Goal: Information Seeking & Learning: Learn about a topic

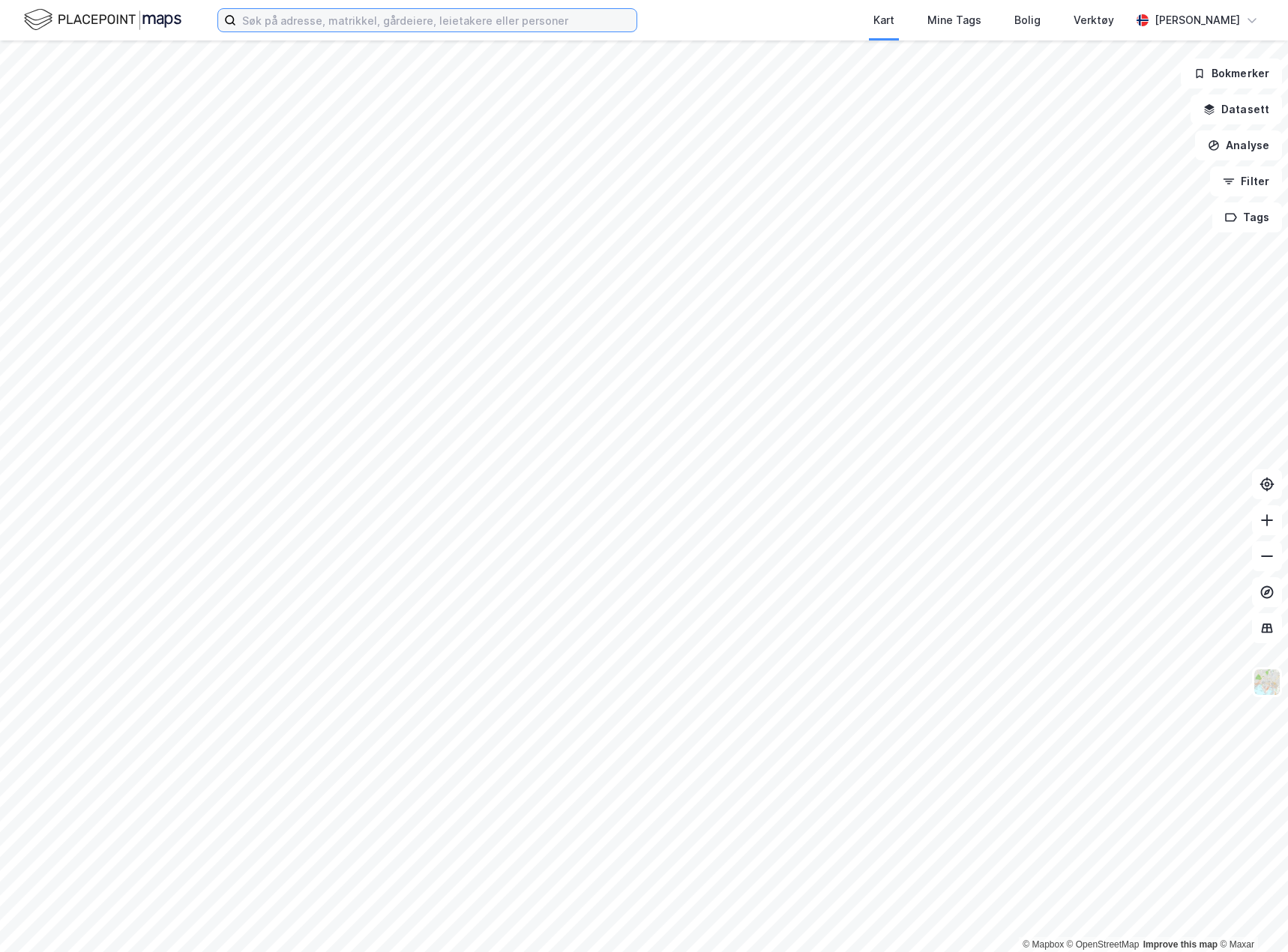
click at [270, 25] on input at bounding box center [436, 20] width 400 height 22
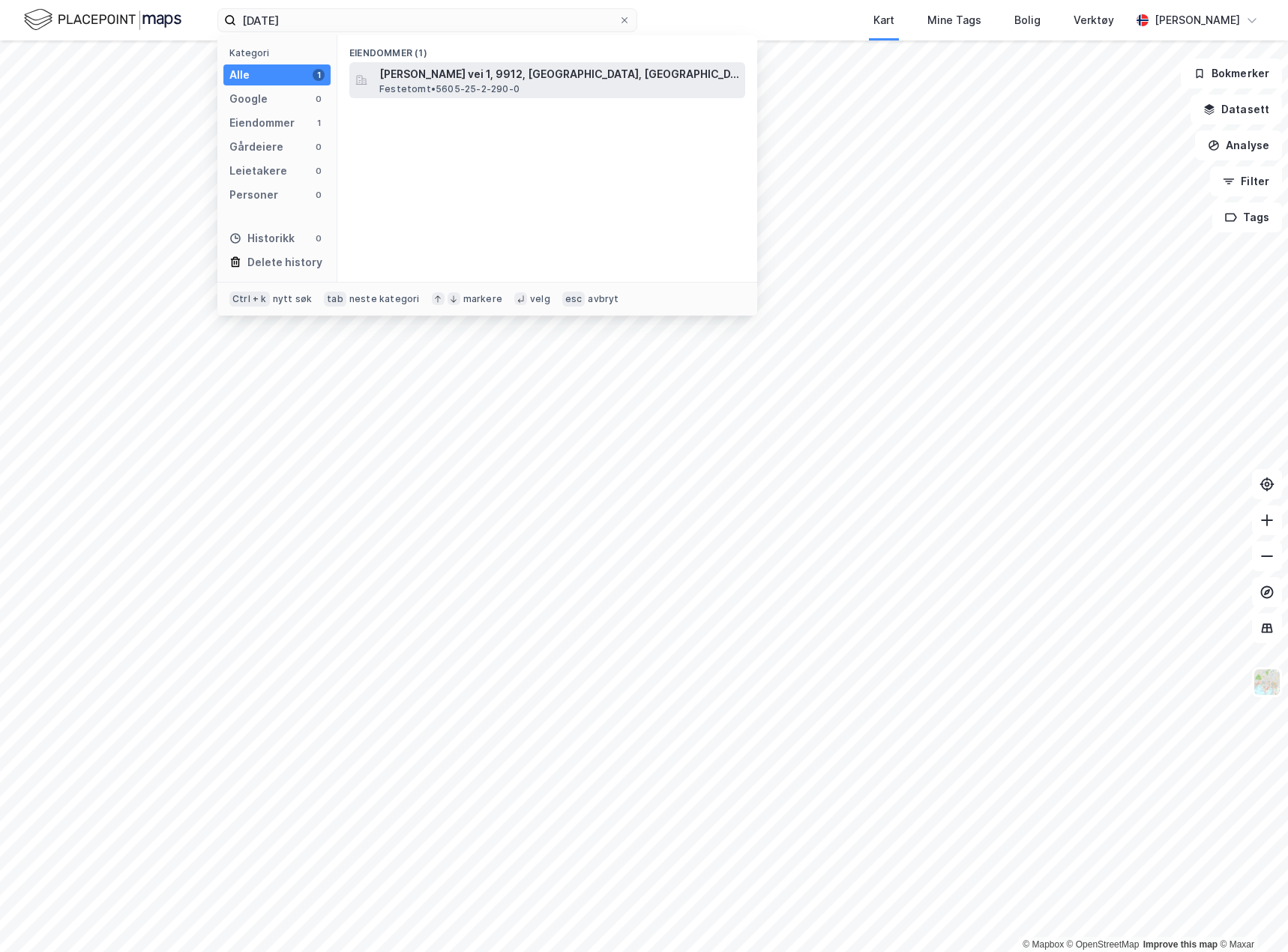
click at [449, 68] on span "E. K. Andersons vei 1, 9912, HESSENG, SØR-VARANGER" at bounding box center [559, 74] width 360 height 18
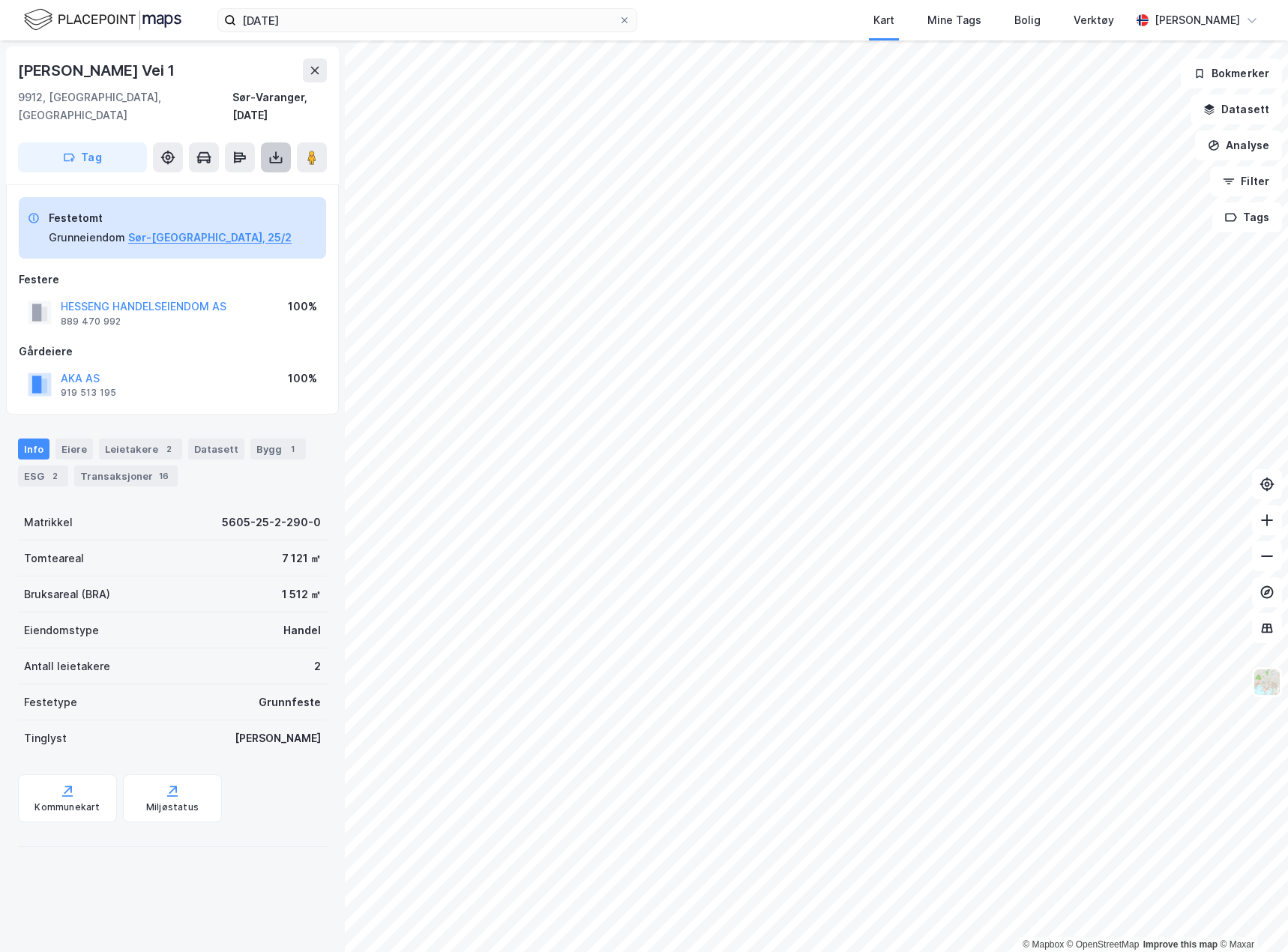
click at [263, 142] on button at bounding box center [276, 157] width 30 height 30
click at [247, 200] on div "Last ned matrikkelrapport" at bounding box center [211, 212] width 160 height 24
drag, startPoint x: 174, startPoint y: 68, endPoint x: 19, endPoint y: 72, distance: 155.1
click at [19, 72] on div "E. K. Andersons Vei 1" at bounding box center [173, 71] width 309 height 24
copy div "E. K. Andersons Vei 1"
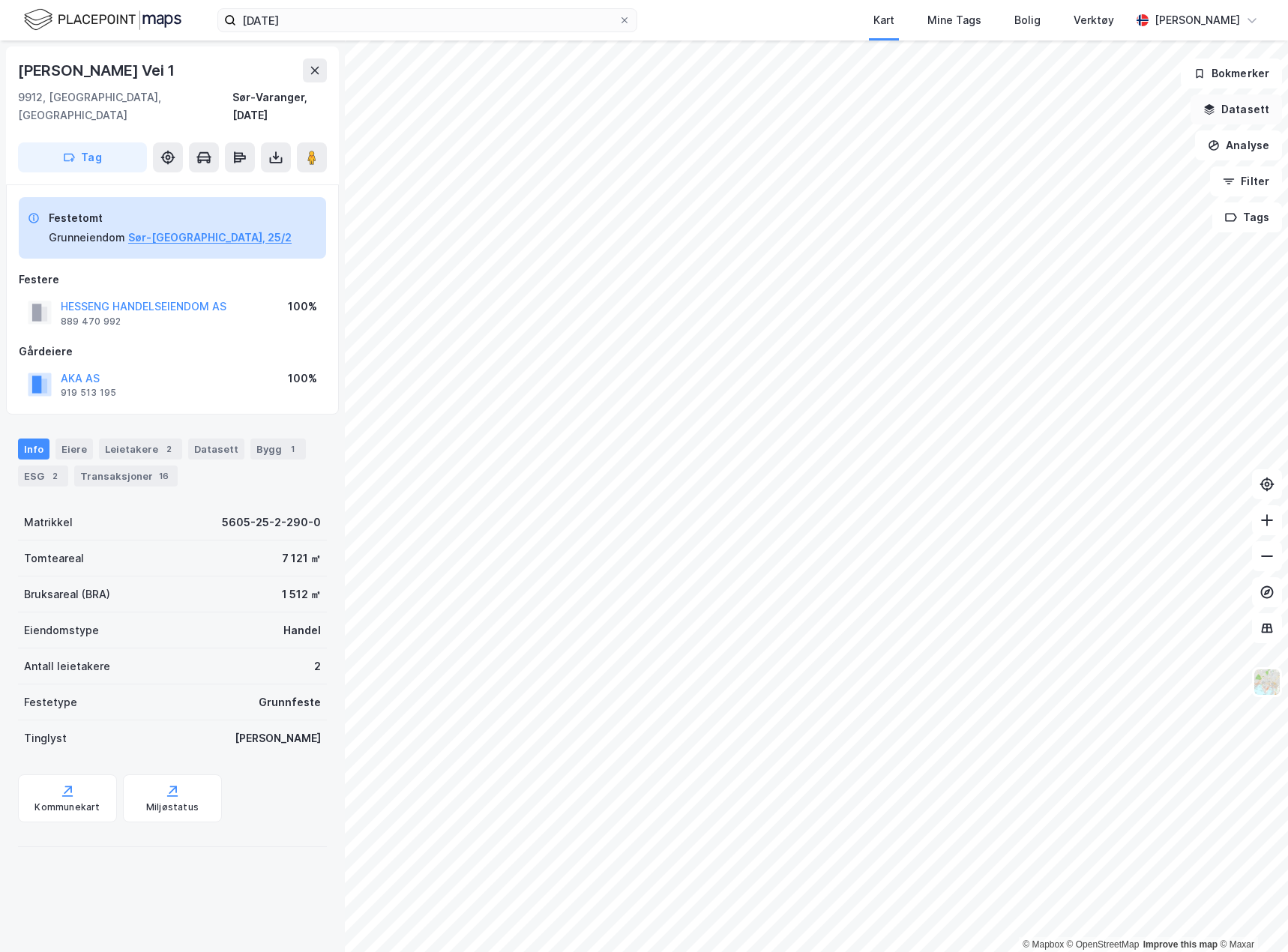
click at [1252, 107] on button "Datasett" at bounding box center [1236, 110] width 91 height 30
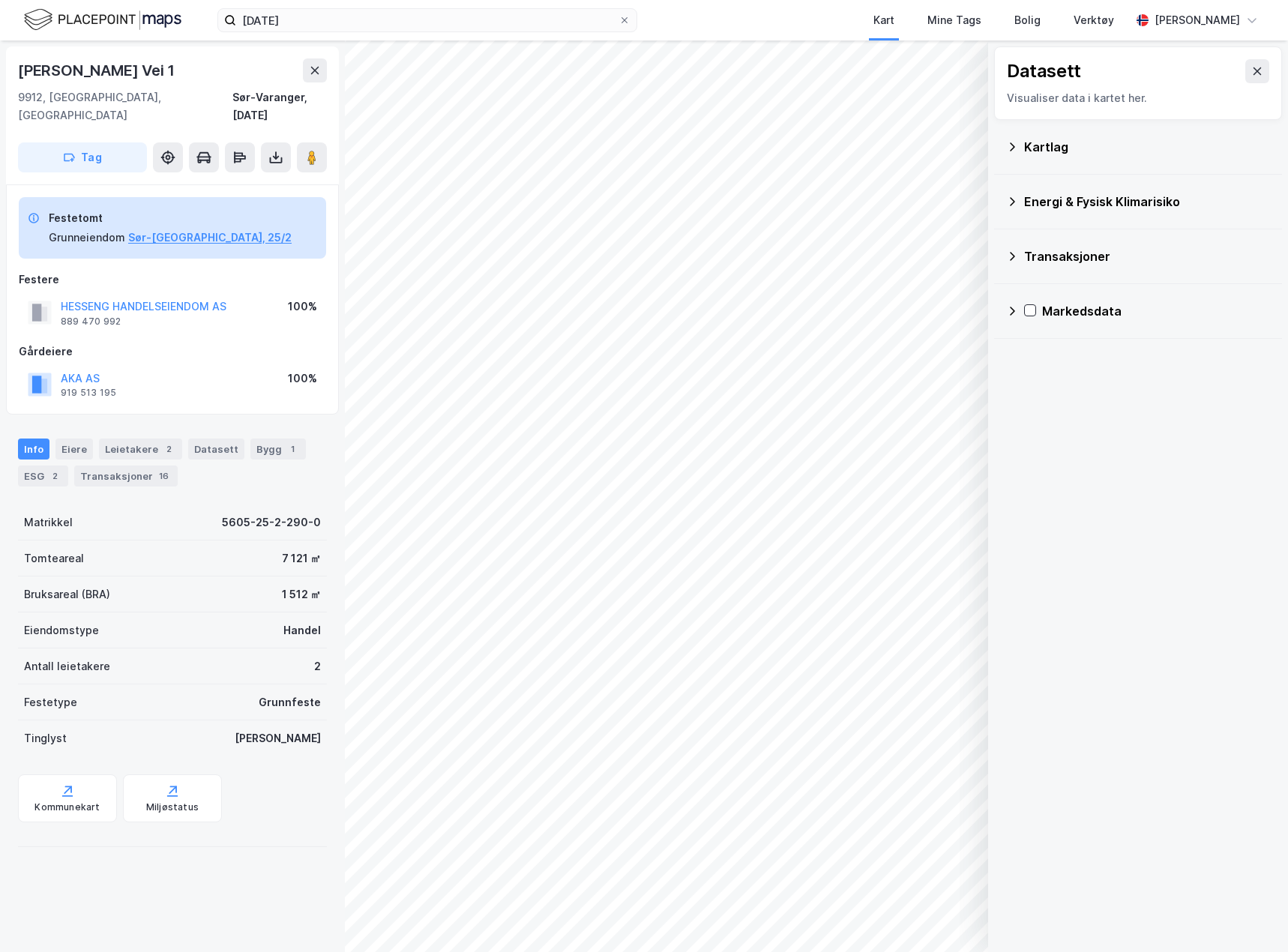
click at [1060, 150] on div "Kartlag" at bounding box center [1146, 146] width 246 height 18
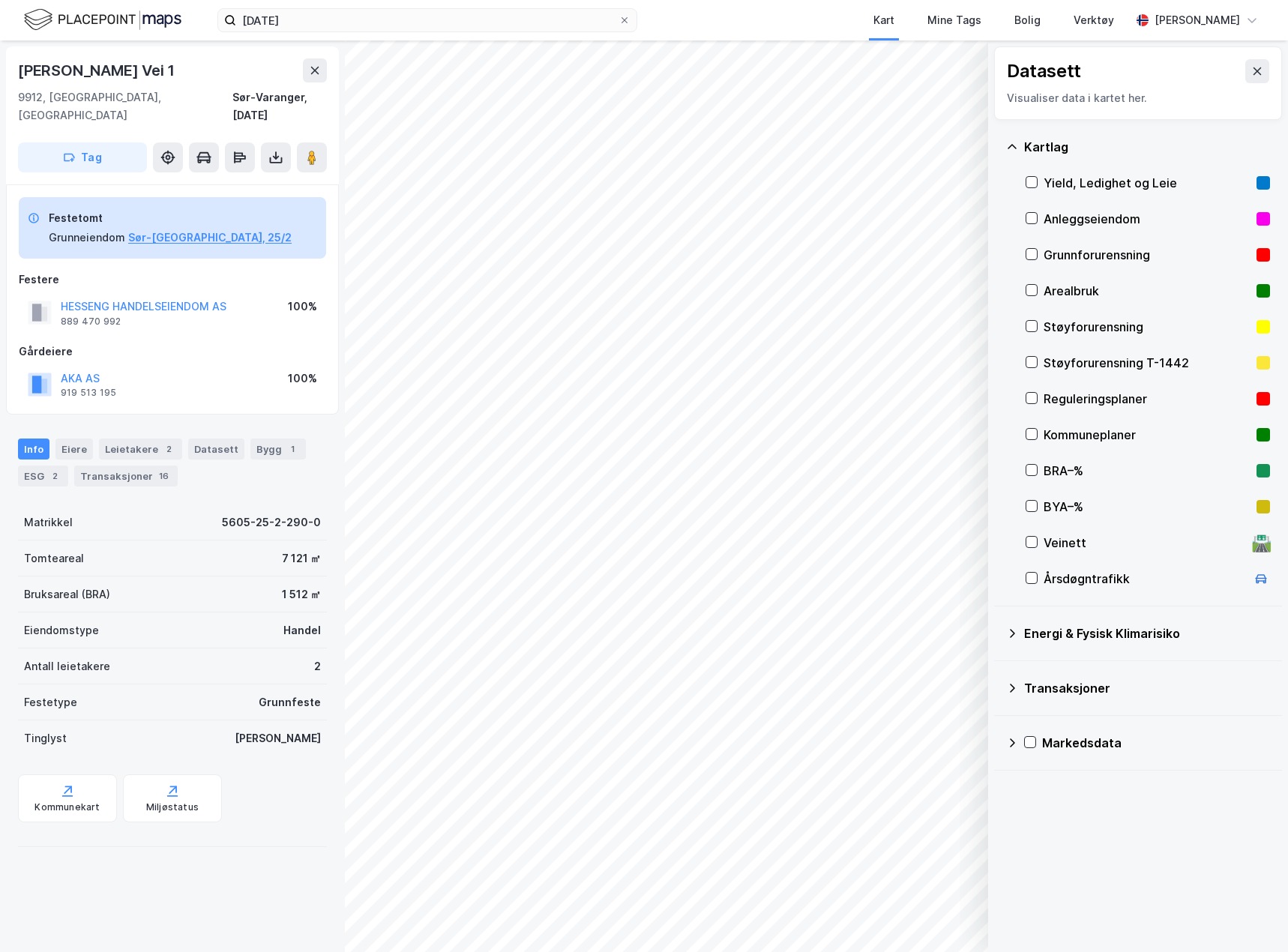
click at [1091, 253] on div "Grunnforurensning" at bounding box center [1147, 255] width 207 height 18
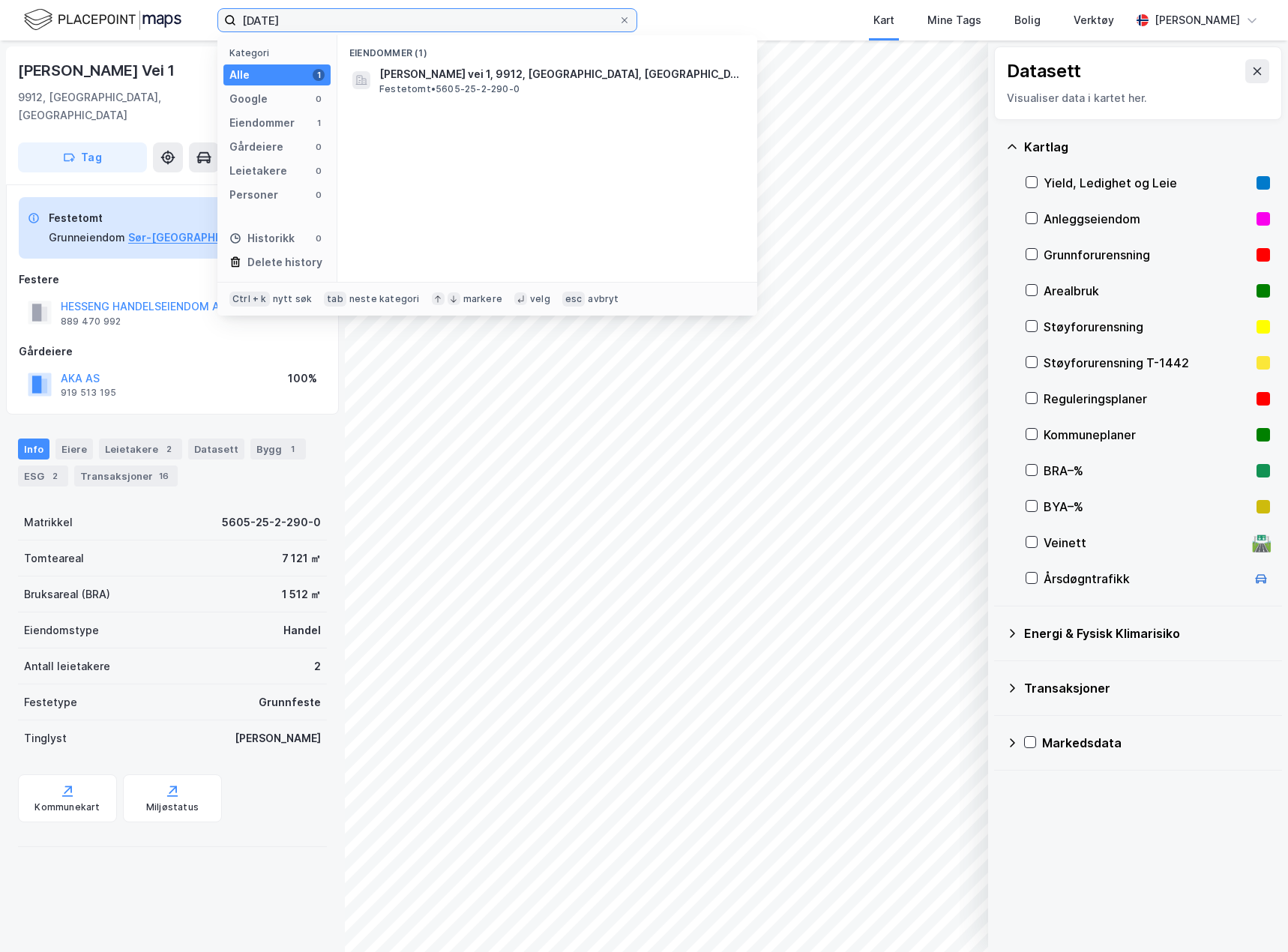
click at [331, 23] on input "25/2/290" at bounding box center [427, 20] width 383 height 22
click at [330, 23] on input "25/2/290" at bounding box center [427, 20] width 383 height 22
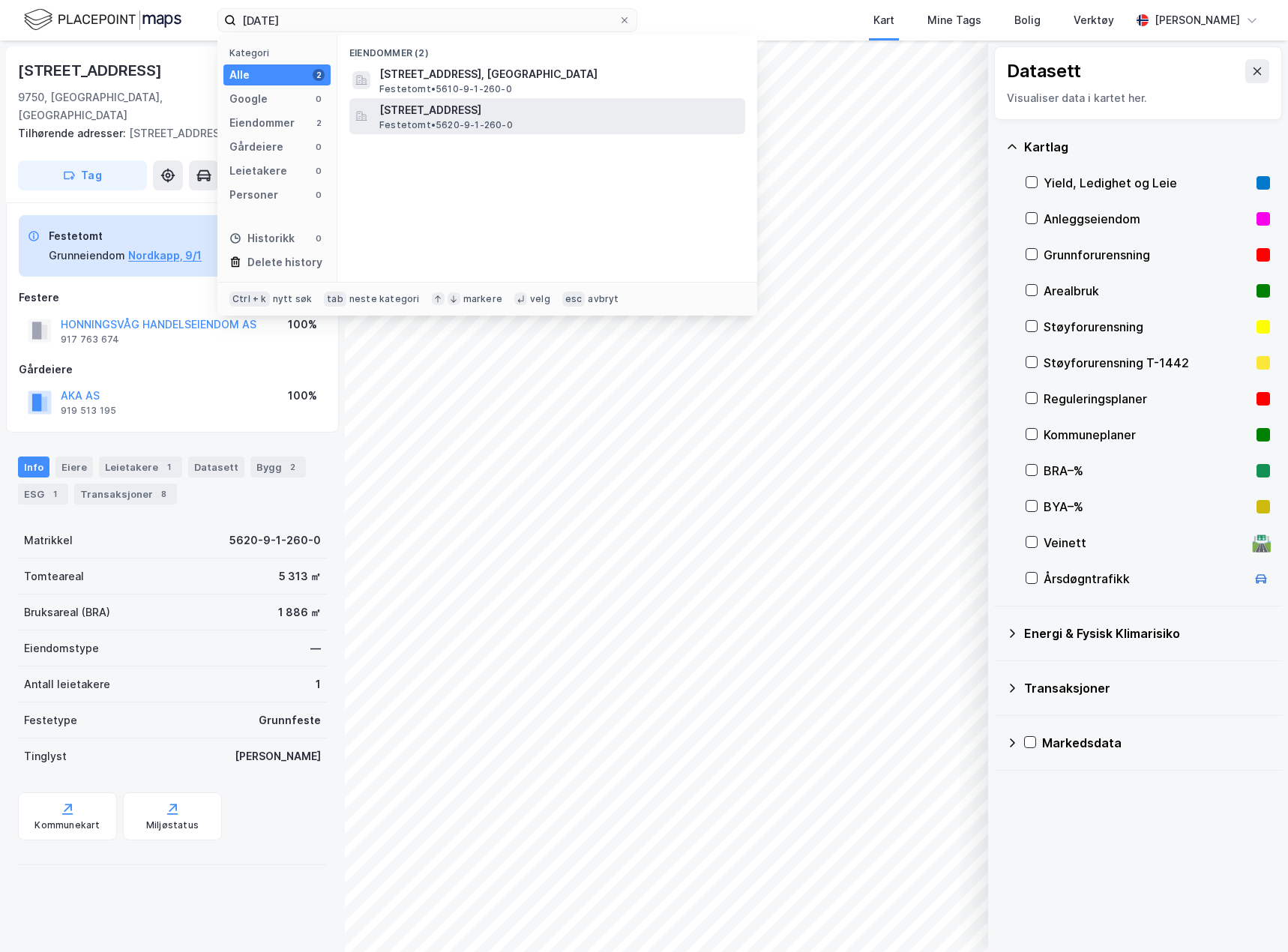
click at [515, 124] on div "Nordkappveien 28B, 9750, HONNINGSVÅG, NORDKAPP Festetomt • 5620-9-1-260-0" at bounding box center [561, 116] width 363 height 30
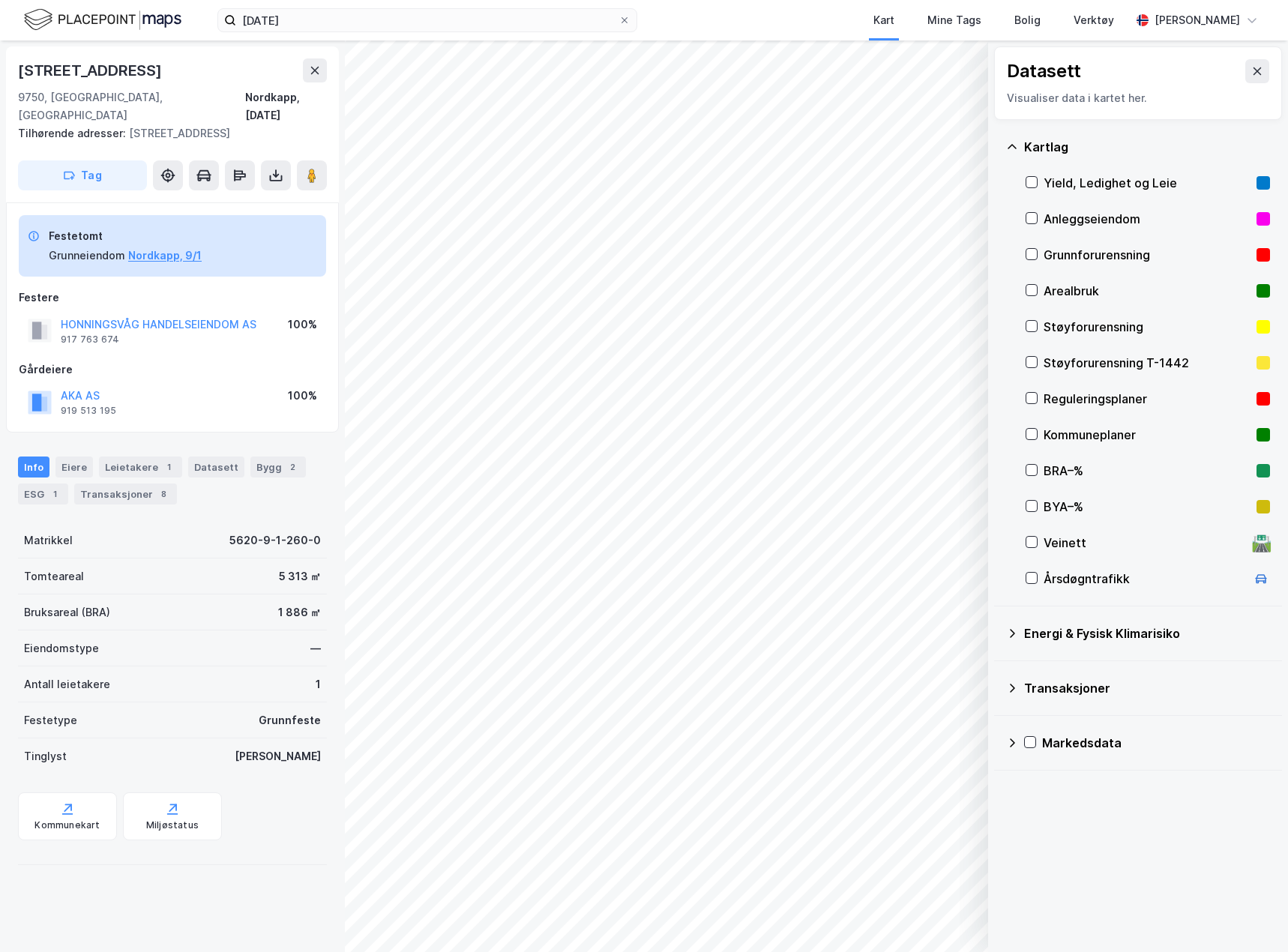
click at [1105, 254] on div "Grunnforurensning" at bounding box center [1147, 255] width 207 height 18
drag, startPoint x: 176, startPoint y: 62, endPoint x: 16, endPoint y: 71, distance: 160.3
click at [16, 71] on div "Nordkappveien 28b 9750, Honningsvåg, Finnmark Nordkapp, 9/1/260 Tilhørende adre…" at bounding box center [173, 124] width 333 height 156
copy div "Nordkappveien 28b"
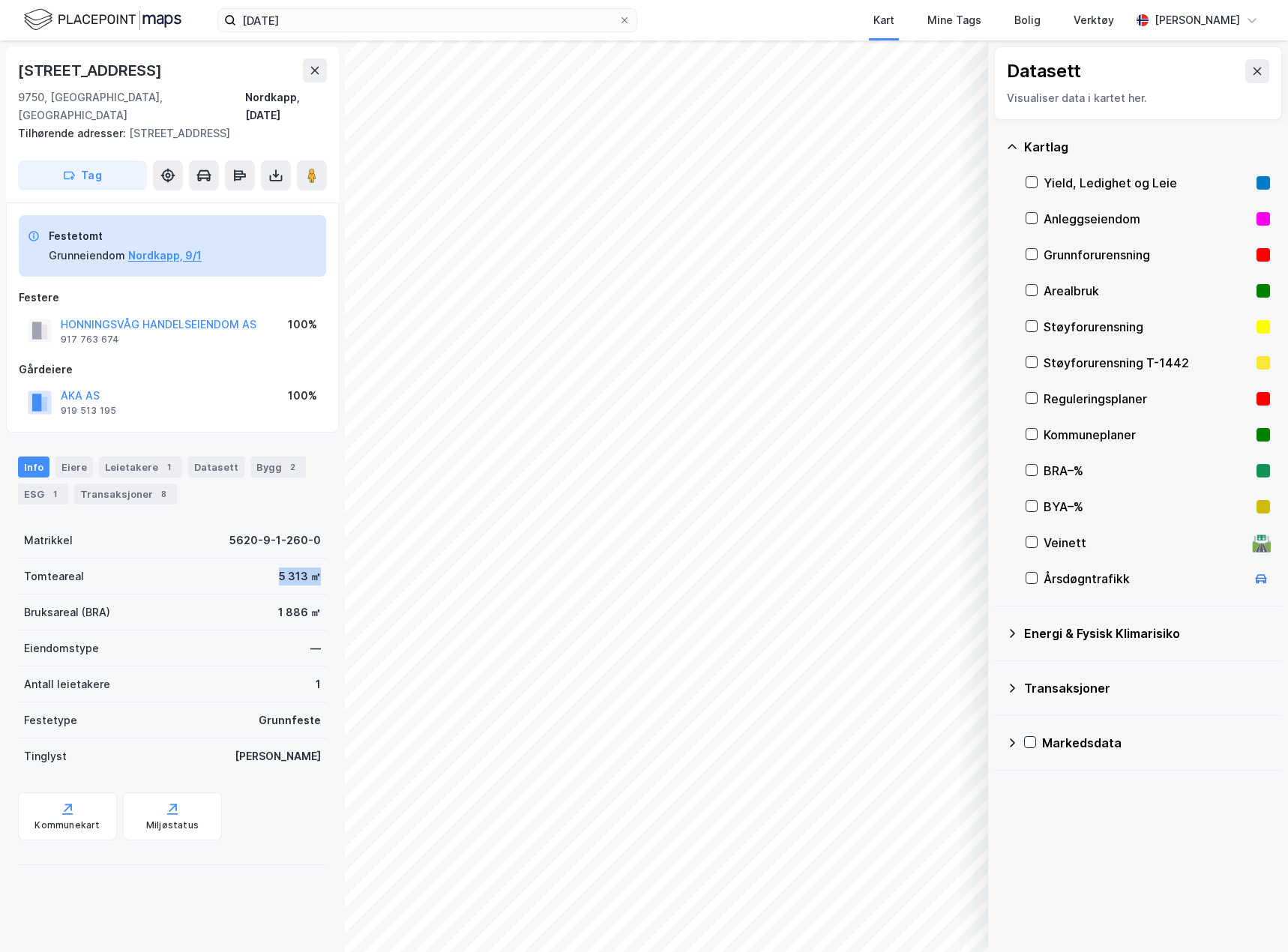
drag, startPoint x: 258, startPoint y: 560, endPoint x: 324, endPoint y: 560, distance: 66.0
click at [324, 560] on div "Nordkappveien 28b 9750, Honningsvåg, Finnmark Nordkapp, 9/1/260 Tilhørende adre…" at bounding box center [173, 496] width 345 height 911
copy div "5 313 ㎡"
click at [270, 161] on button at bounding box center [276, 176] width 30 height 30
click at [237, 200] on div "Last ned grunnbok" at bounding box center [201, 205] width 87 height 12
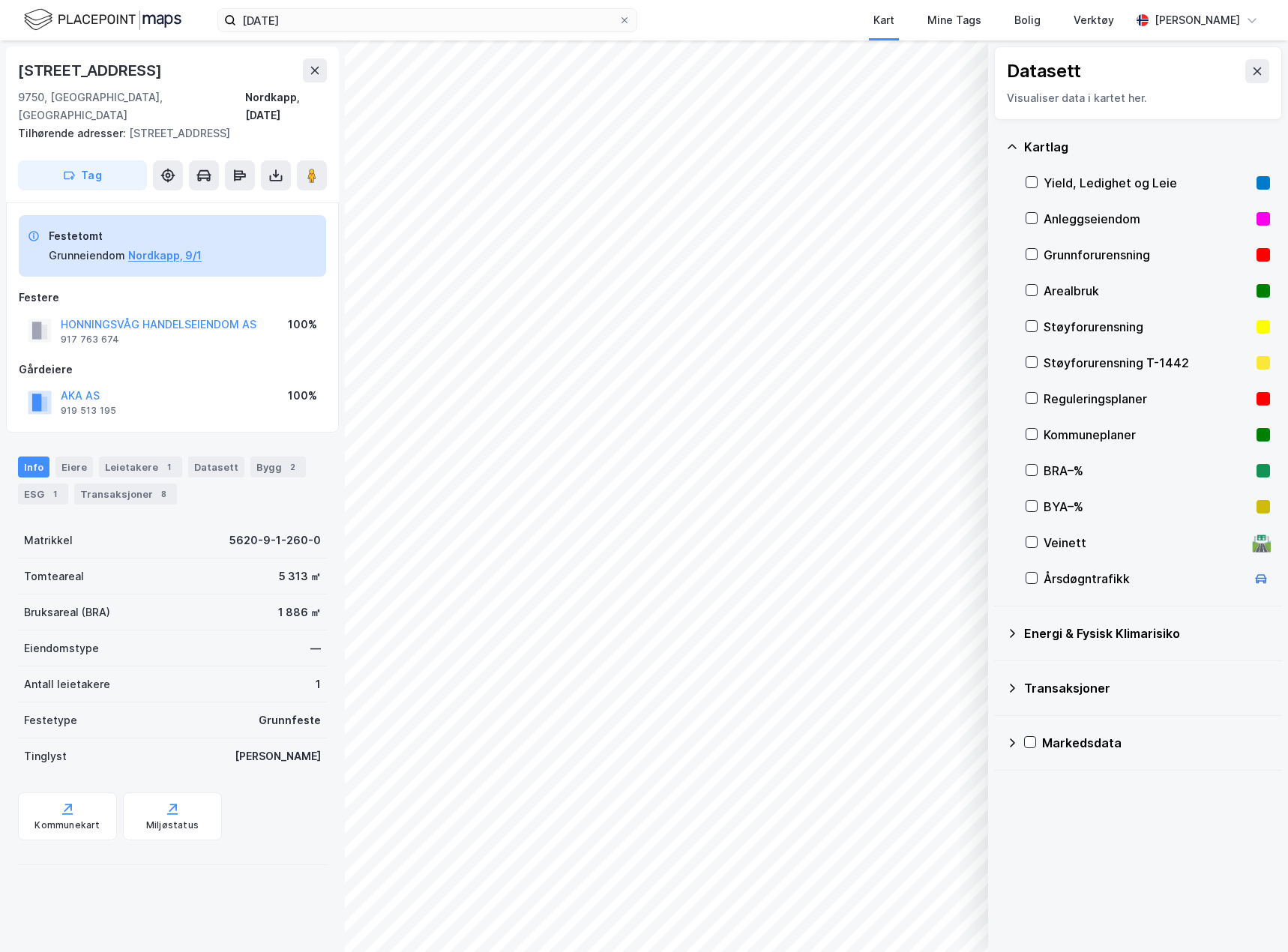
click at [305, 38] on div "9/1/260 Kart Mine Tags Bolig Verktøy Caroline Scherman" at bounding box center [644, 20] width 1288 height 41
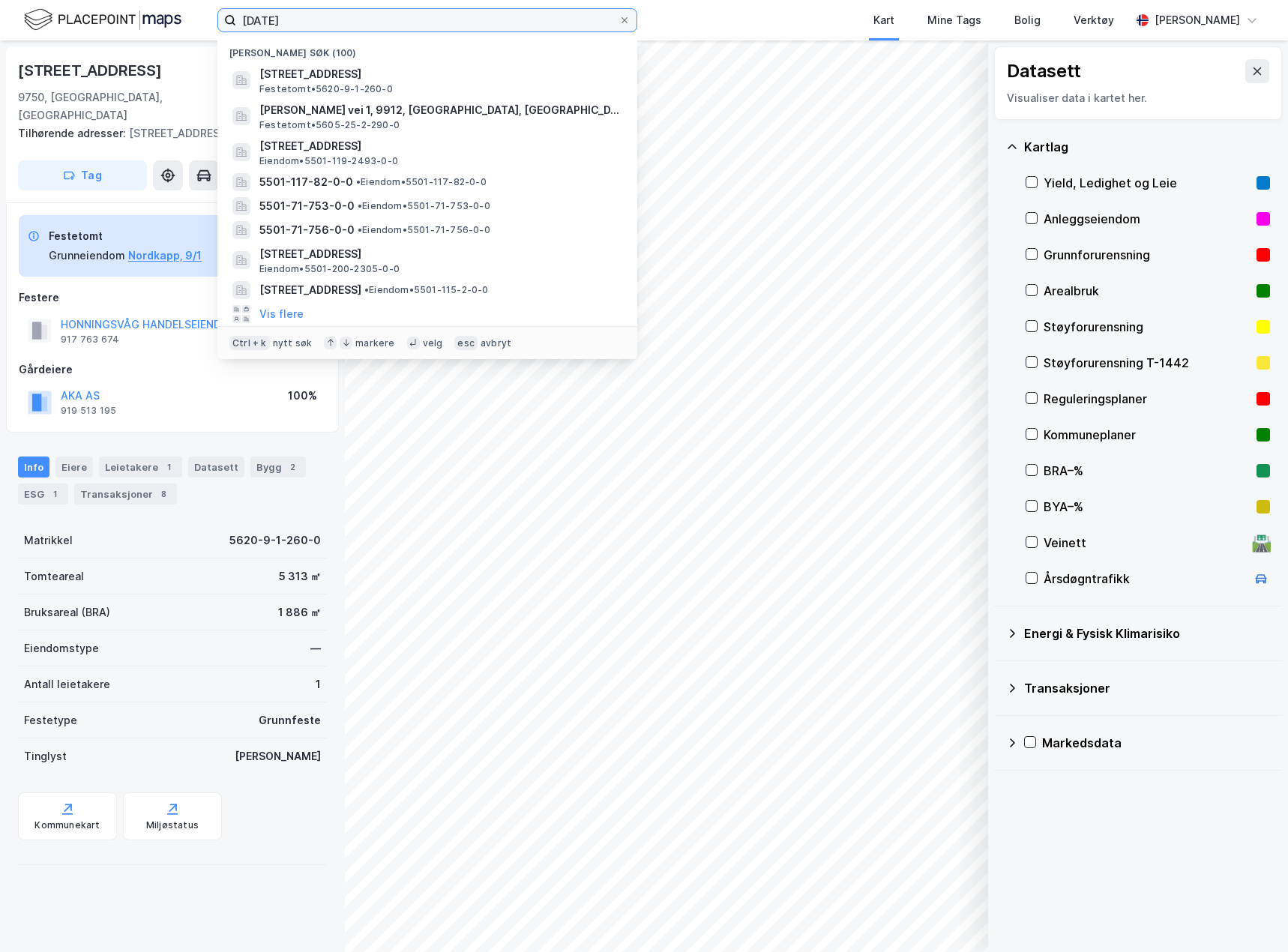
click at [303, 26] on input "9/1/260" at bounding box center [427, 20] width 383 height 22
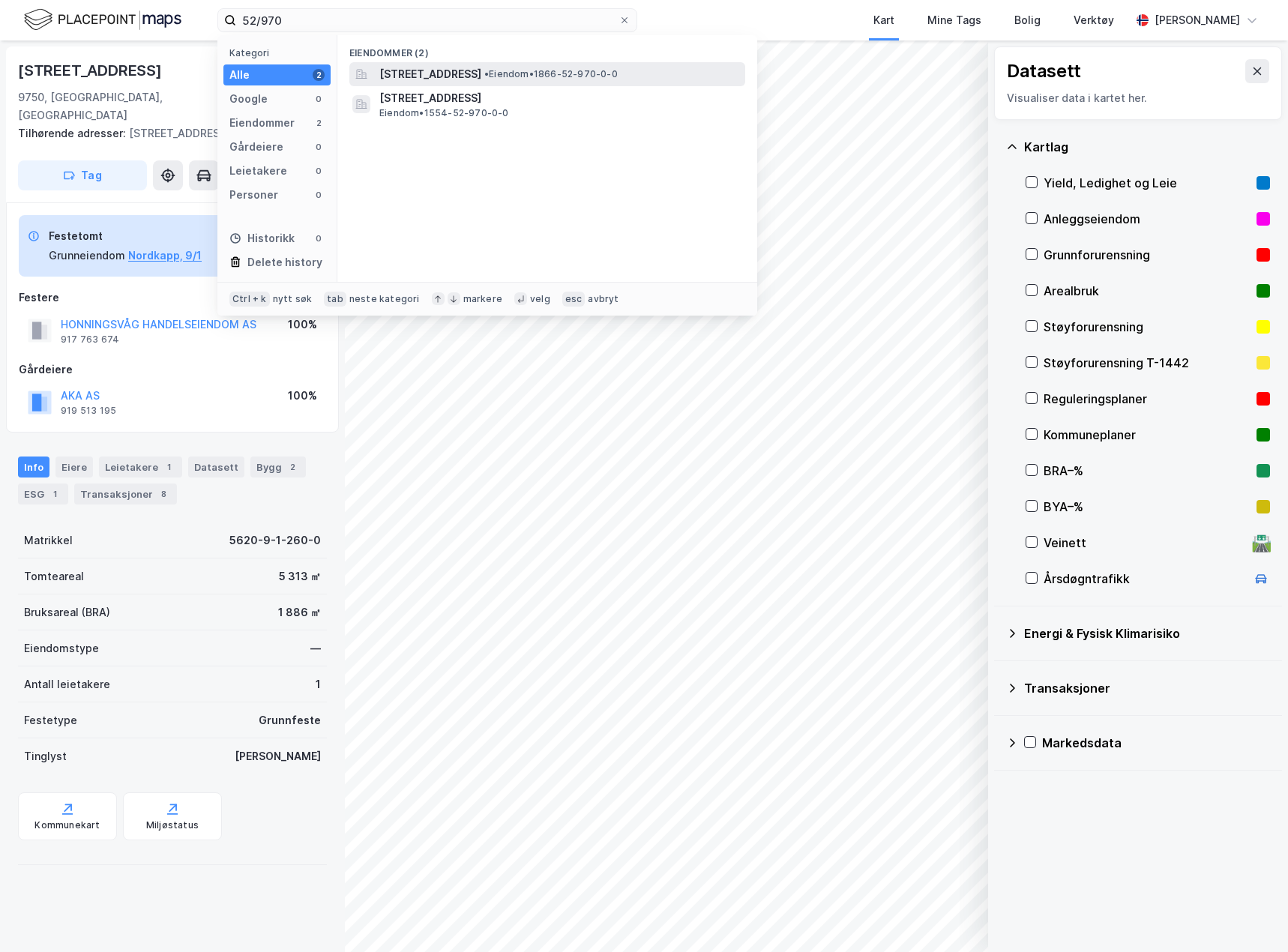
click at [604, 71] on span "• Eiendom • 1866-52-970-0-0" at bounding box center [551, 74] width 134 height 12
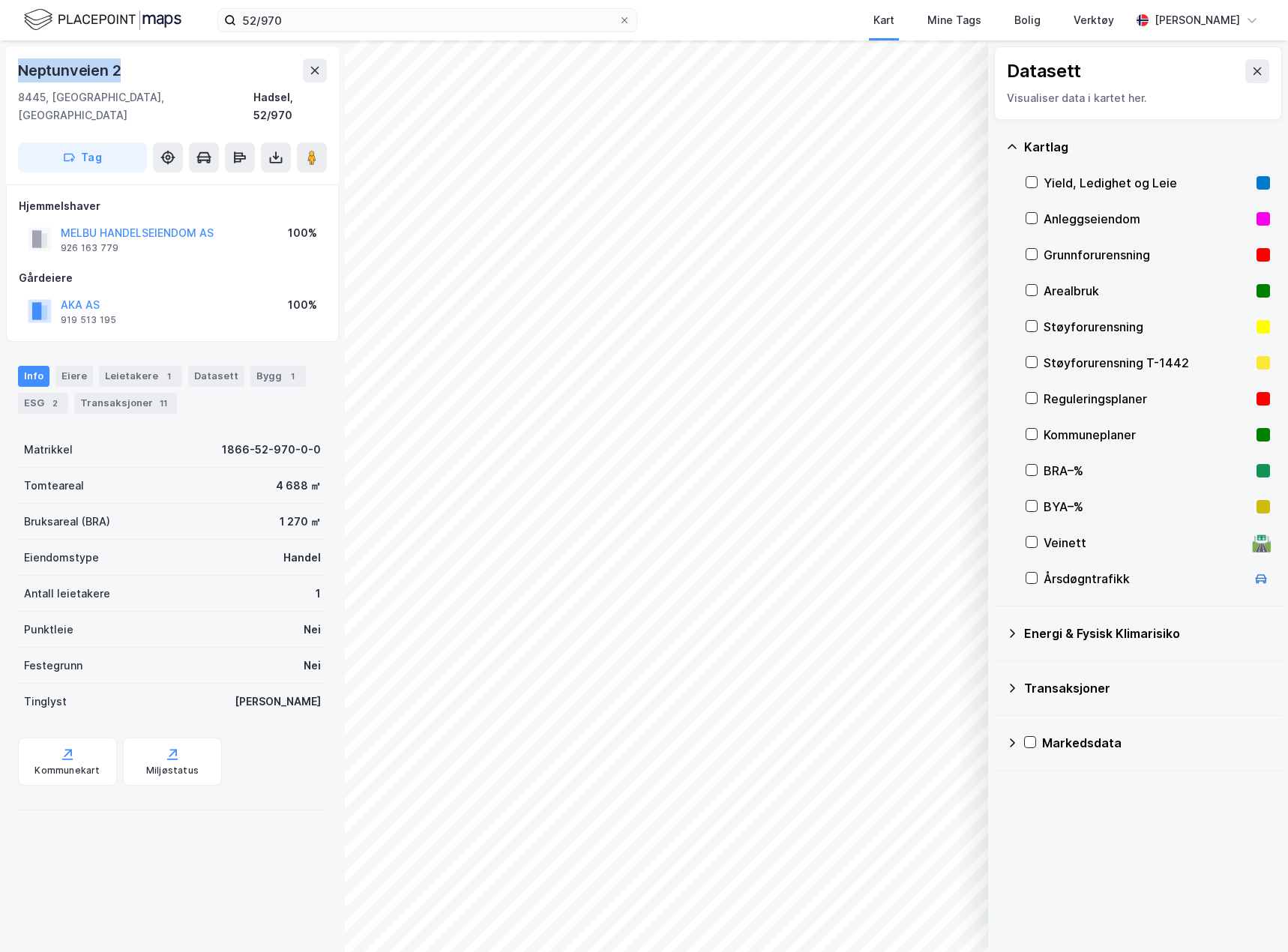
drag, startPoint x: 128, startPoint y: 73, endPoint x: 11, endPoint y: 84, distance: 117.5
click at [11, 84] on div "Neptunveien 2 8445, Melbu, Nordland Hadsel, 52/970 Tag" at bounding box center [173, 115] width 333 height 138
copy div "Neptunveien 2"
click at [1068, 240] on div "Grunnforurensning" at bounding box center [1147, 255] width 244 height 36
click at [1076, 258] on div "Grunnforurensning" at bounding box center [1147, 255] width 207 height 18
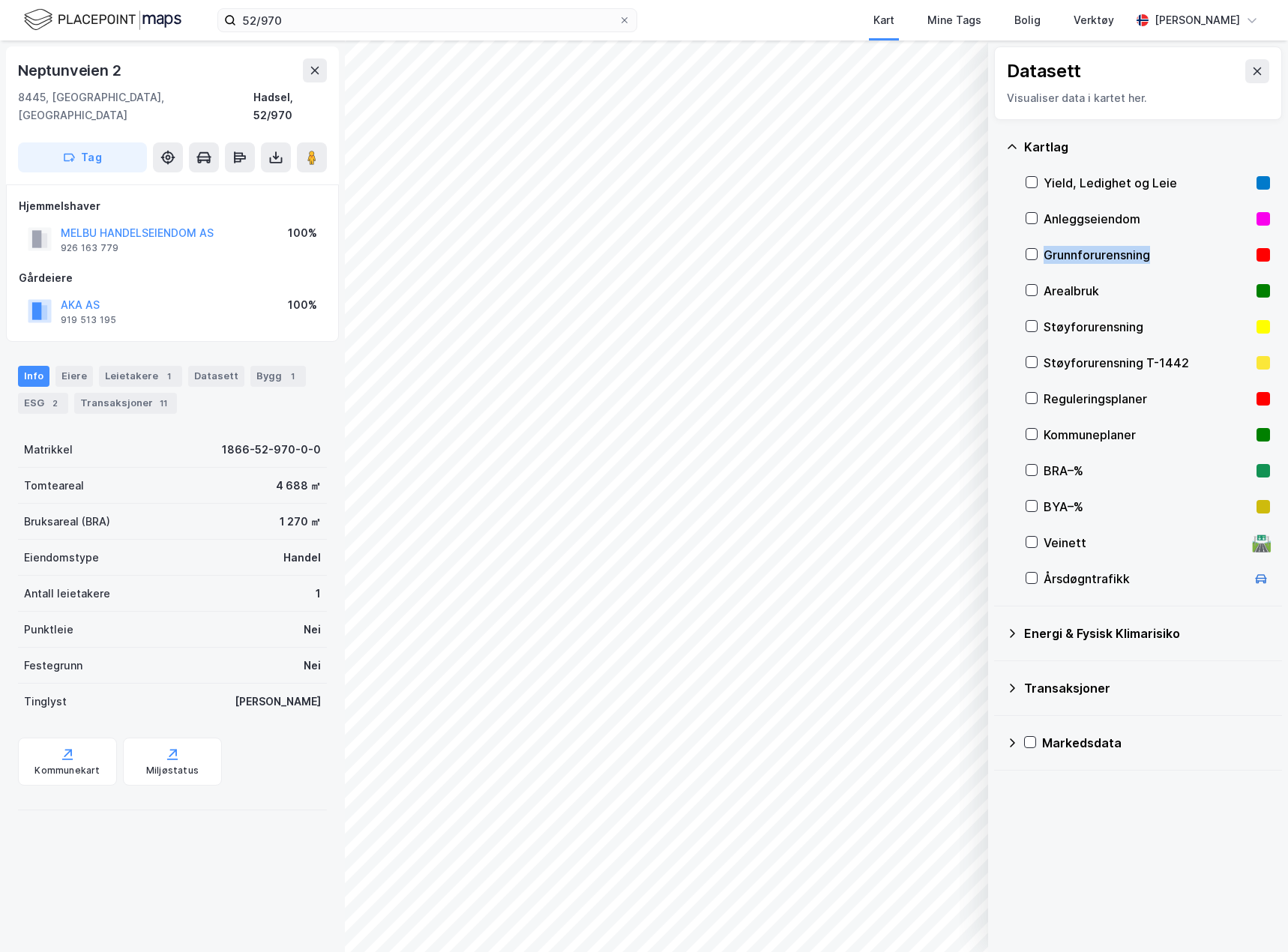
click at [1076, 258] on div "Grunnforurensning" at bounding box center [1147, 255] width 207 height 18
click at [1070, 255] on div "Grunnforurensning" at bounding box center [1147, 255] width 207 height 18
click at [278, 156] on icon at bounding box center [276, 157] width 6 height 4
click at [255, 176] on div "Last ned grunnbok" at bounding box center [211, 188] width 160 height 24
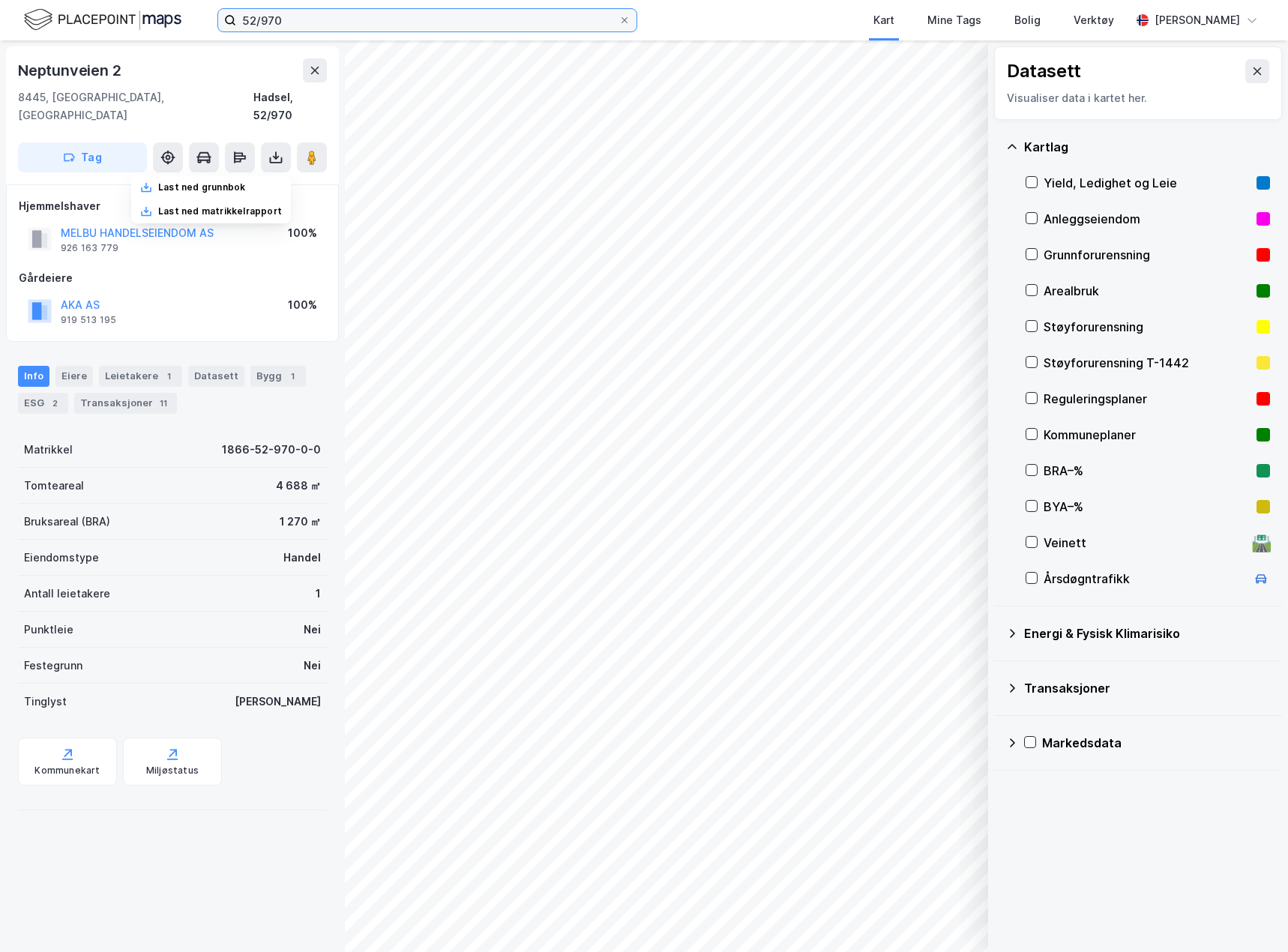
click at [255, 10] on input "52/970" at bounding box center [427, 20] width 383 height 22
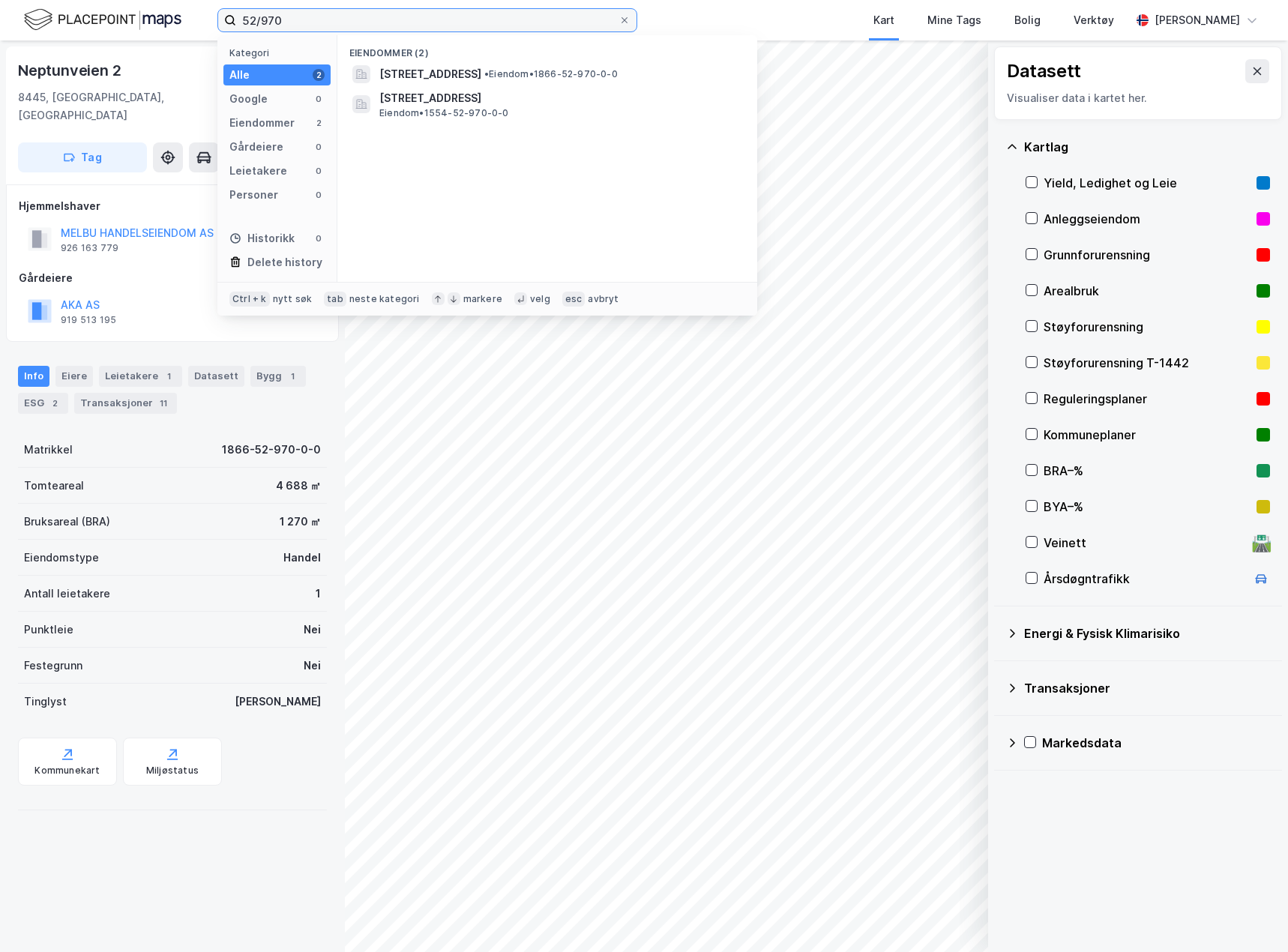
click at [255, 10] on input "52/970" at bounding box center [427, 20] width 383 height 22
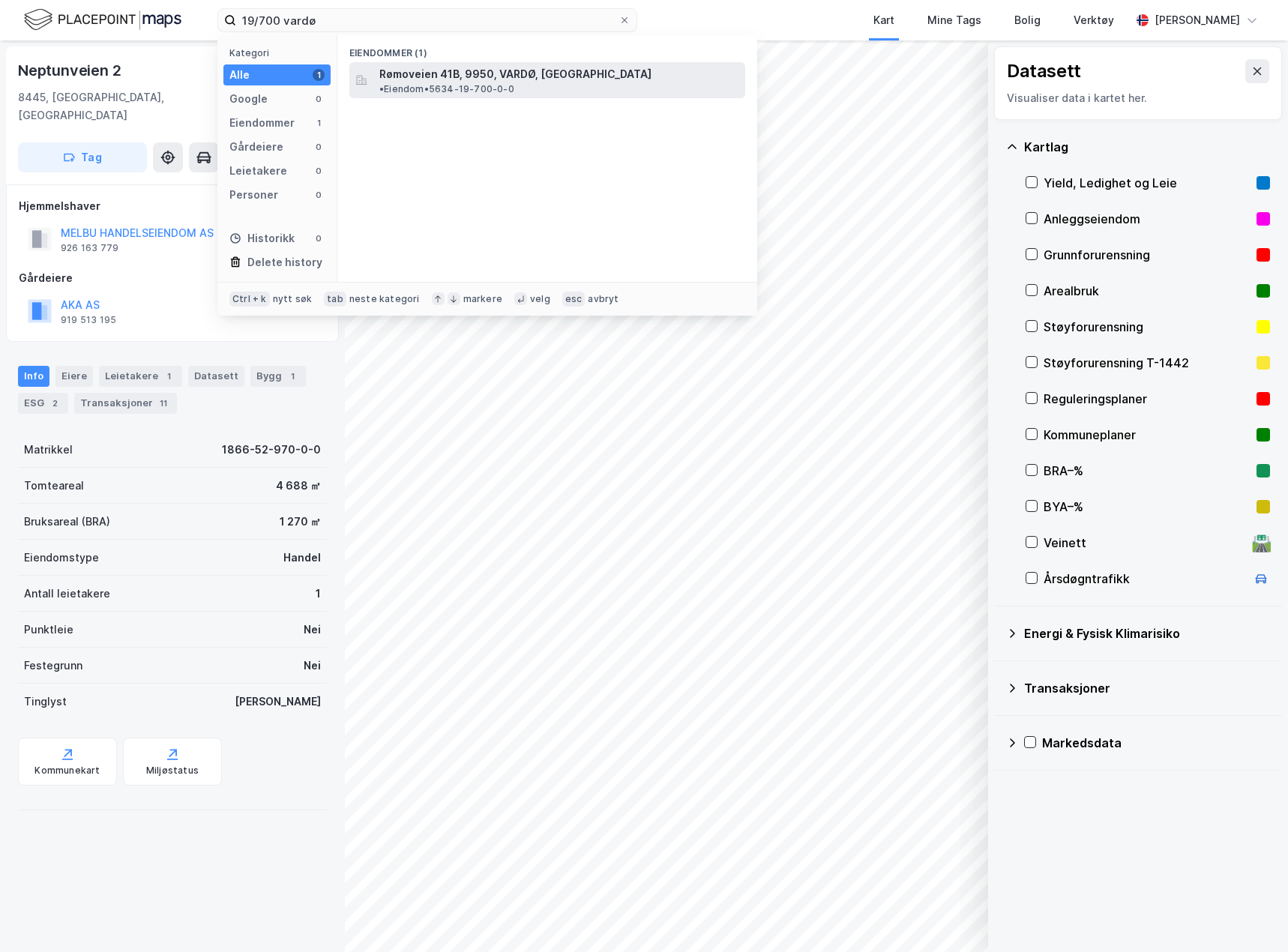
click at [486, 77] on span "Rømoveien 41B, 9950, VARDØ, VARDØ" at bounding box center [516, 74] width 272 height 18
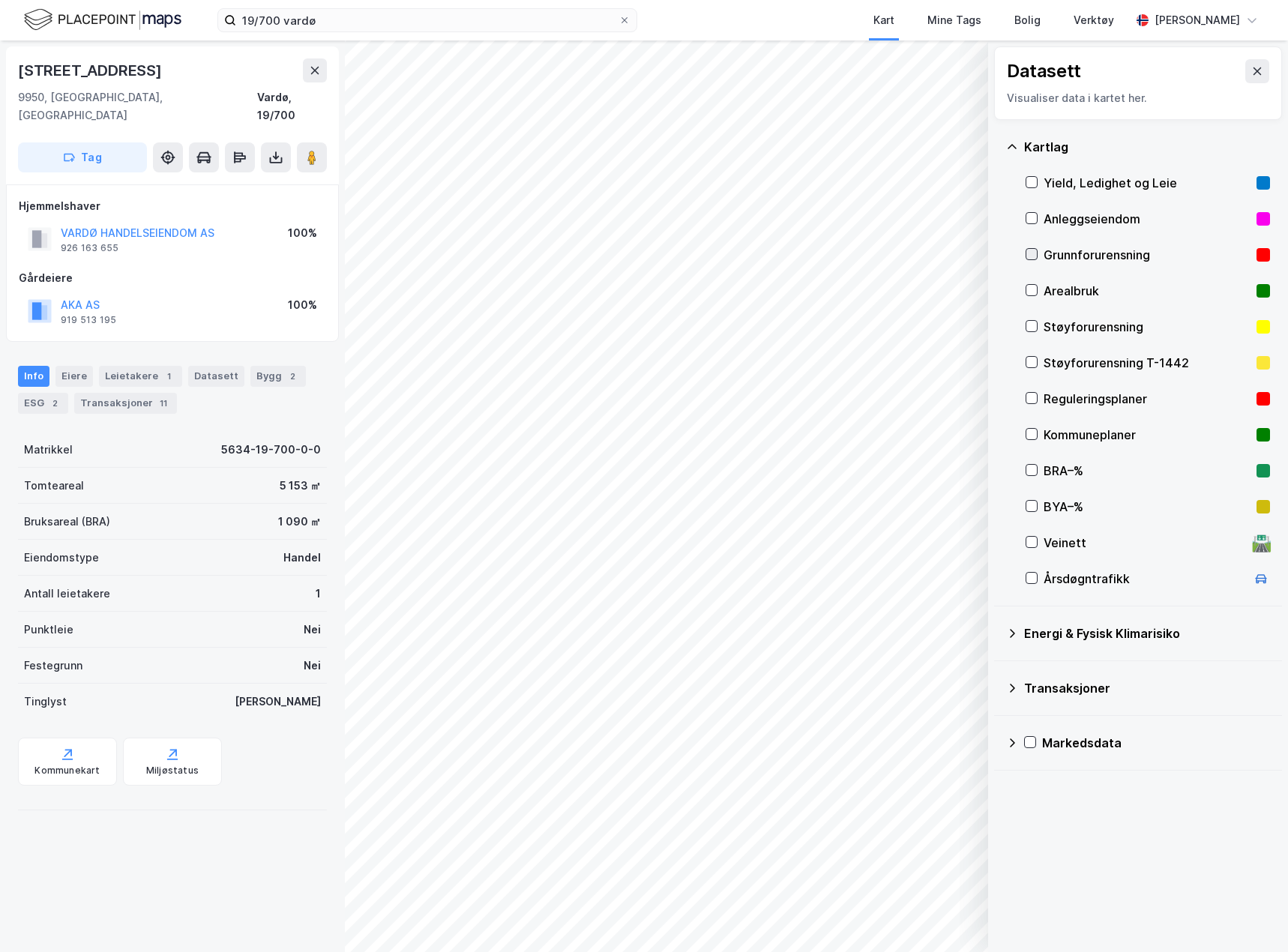
click at [1027, 257] on icon at bounding box center [1031, 254] width 10 height 10
click at [1028, 255] on icon at bounding box center [1031, 254] width 10 height 10
click at [100, 69] on div "Rømoveien 41b" at bounding box center [91, 71] width 147 height 24
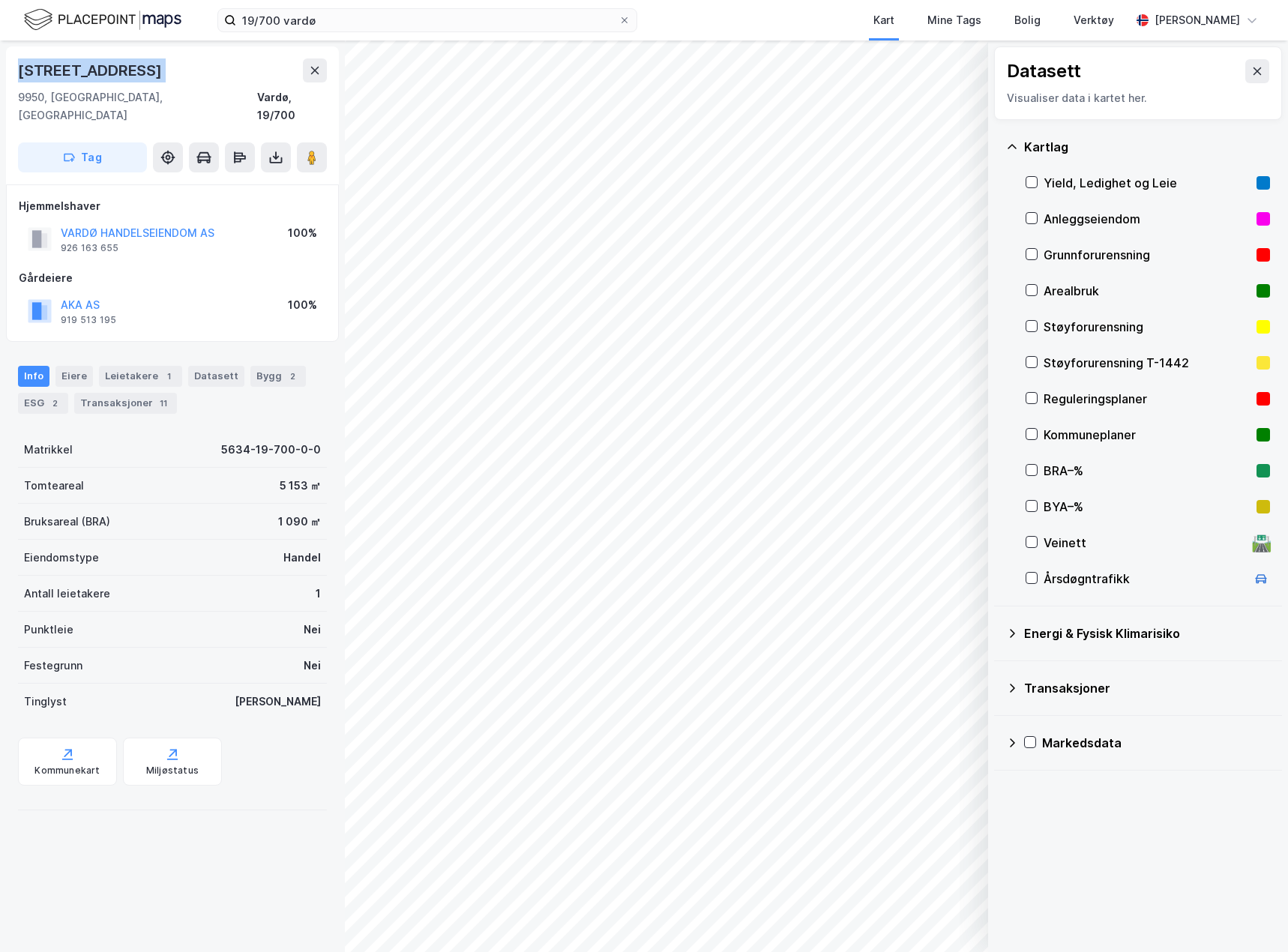
copy div "Rømoveien 41b"
click at [357, 15] on input "19/700 vardø" at bounding box center [427, 20] width 383 height 22
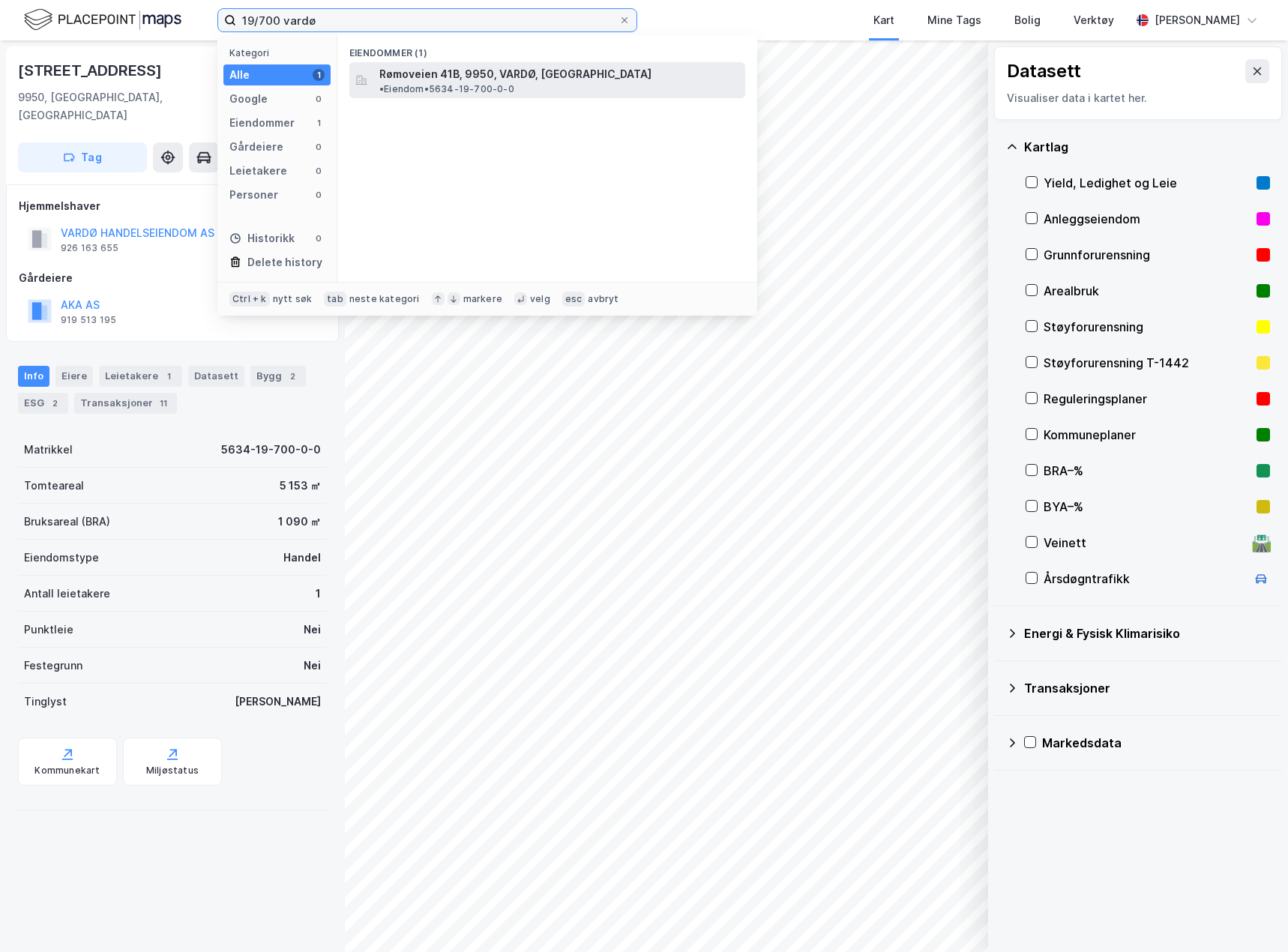
type input "19/700 vardø"
click at [509, 65] on span "Rømoveien 41B, 9950, VARDØ, VARDØ" at bounding box center [516, 74] width 272 height 18
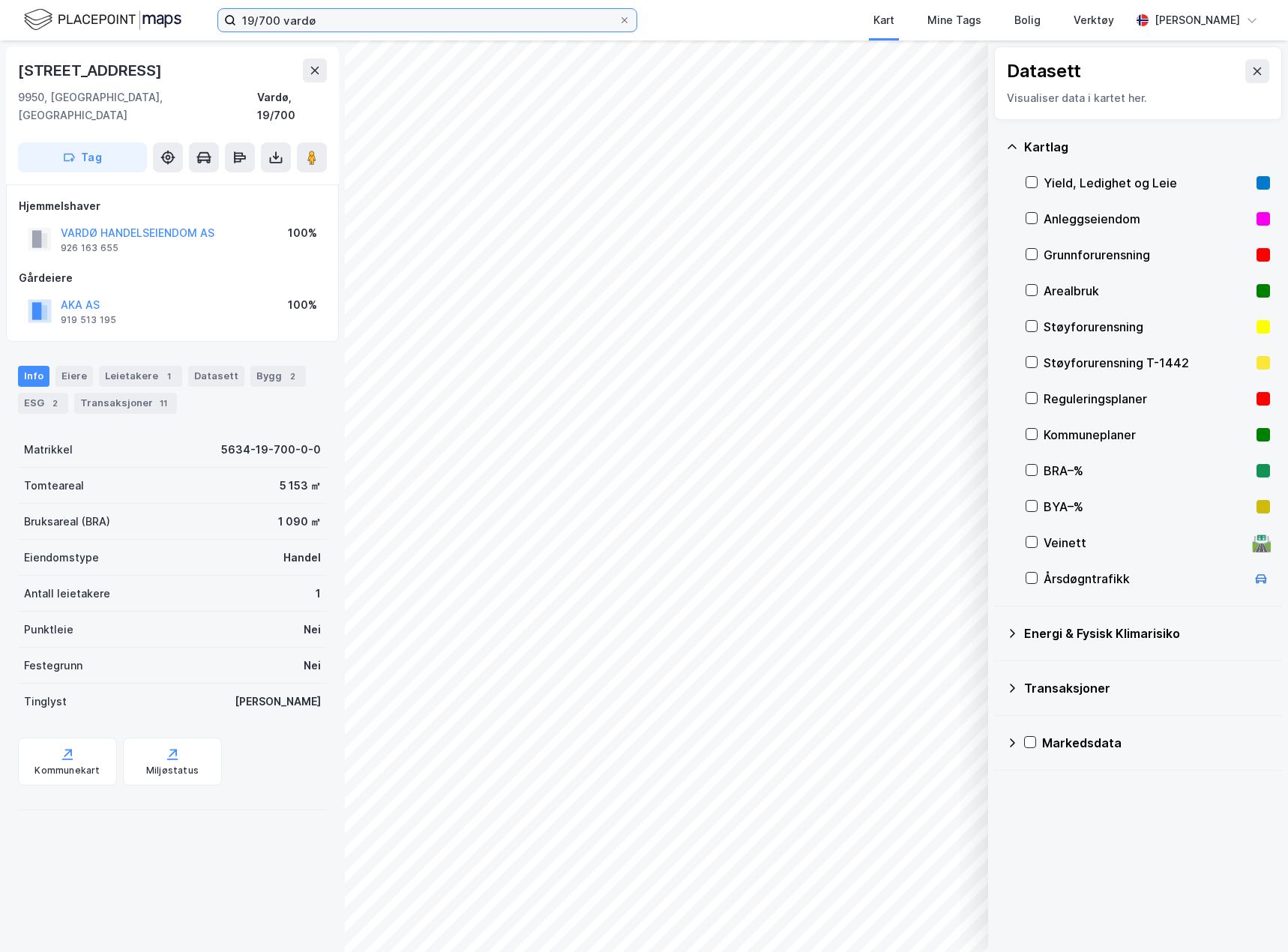
click at [352, 29] on input "19/700 vardø" at bounding box center [427, 20] width 383 height 22
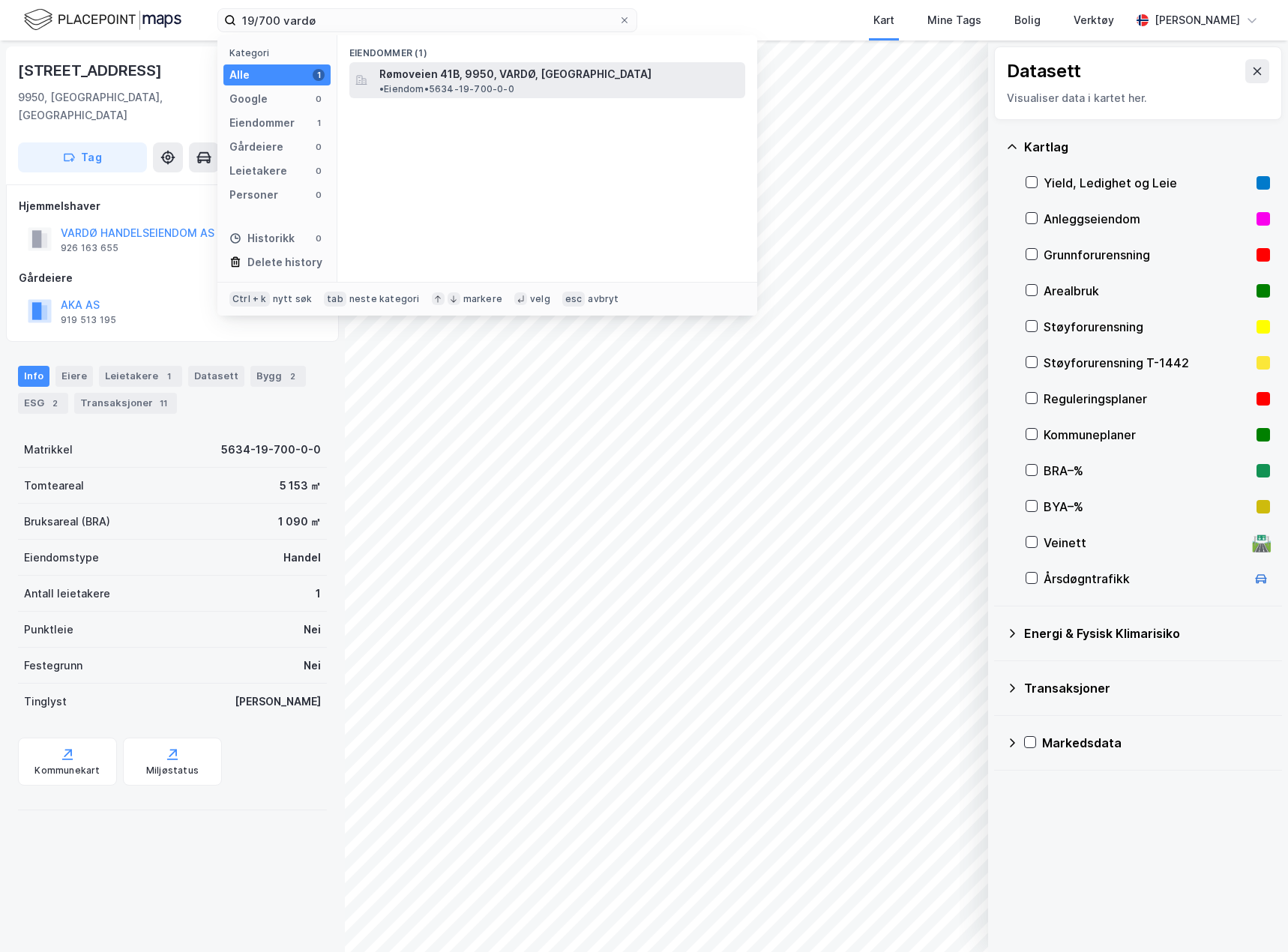
click at [414, 72] on span "Rømoveien 41B, 9950, VARDØ, VARDØ" at bounding box center [516, 74] width 272 height 18
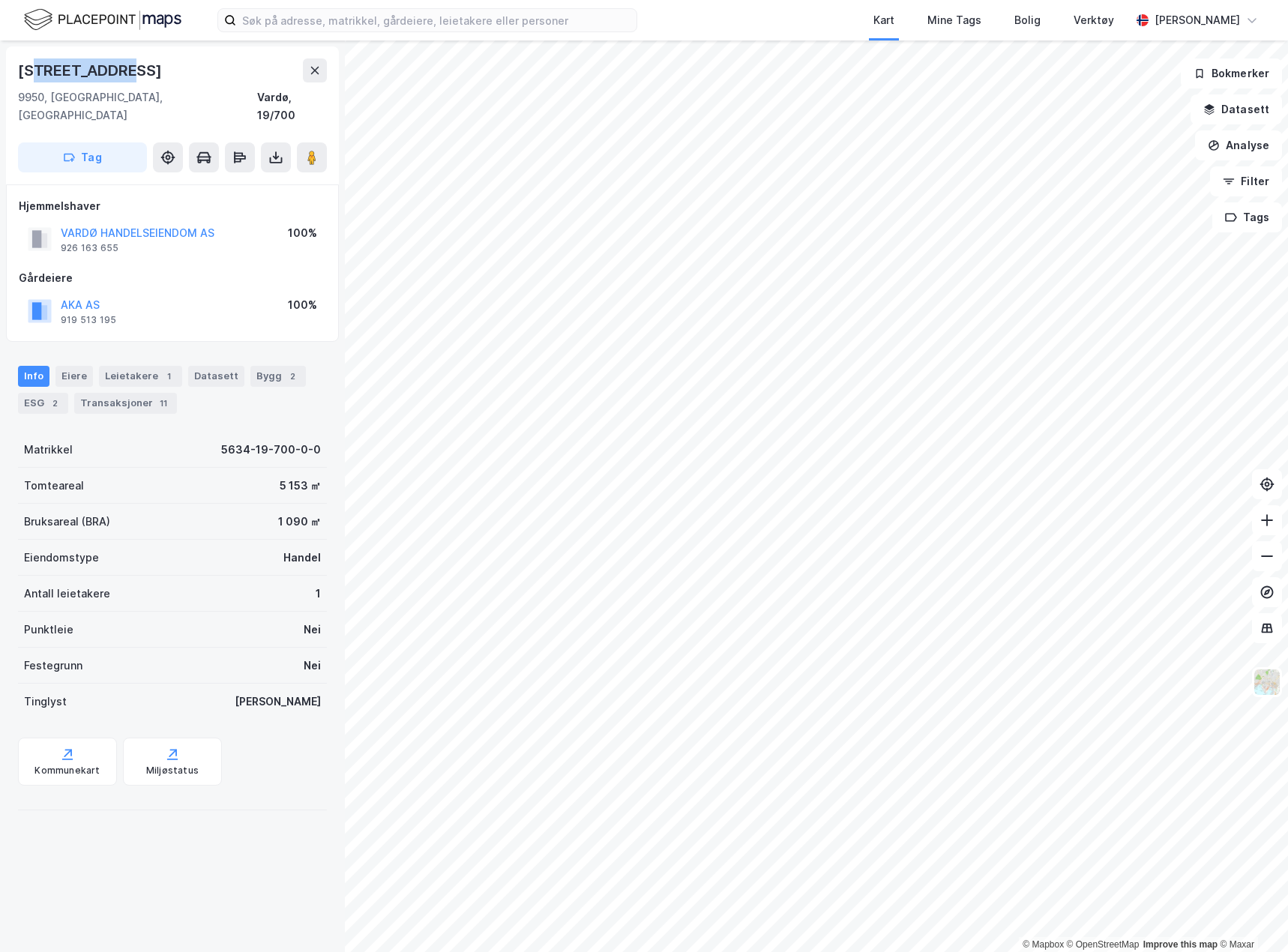
drag, startPoint x: 163, startPoint y: 68, endPoint x: 339, endPoint y: 249, distance: 252.5
click at [36, 72] on div "Rømoveien 41b" at bounding box center [173, 71] width 309 height 24
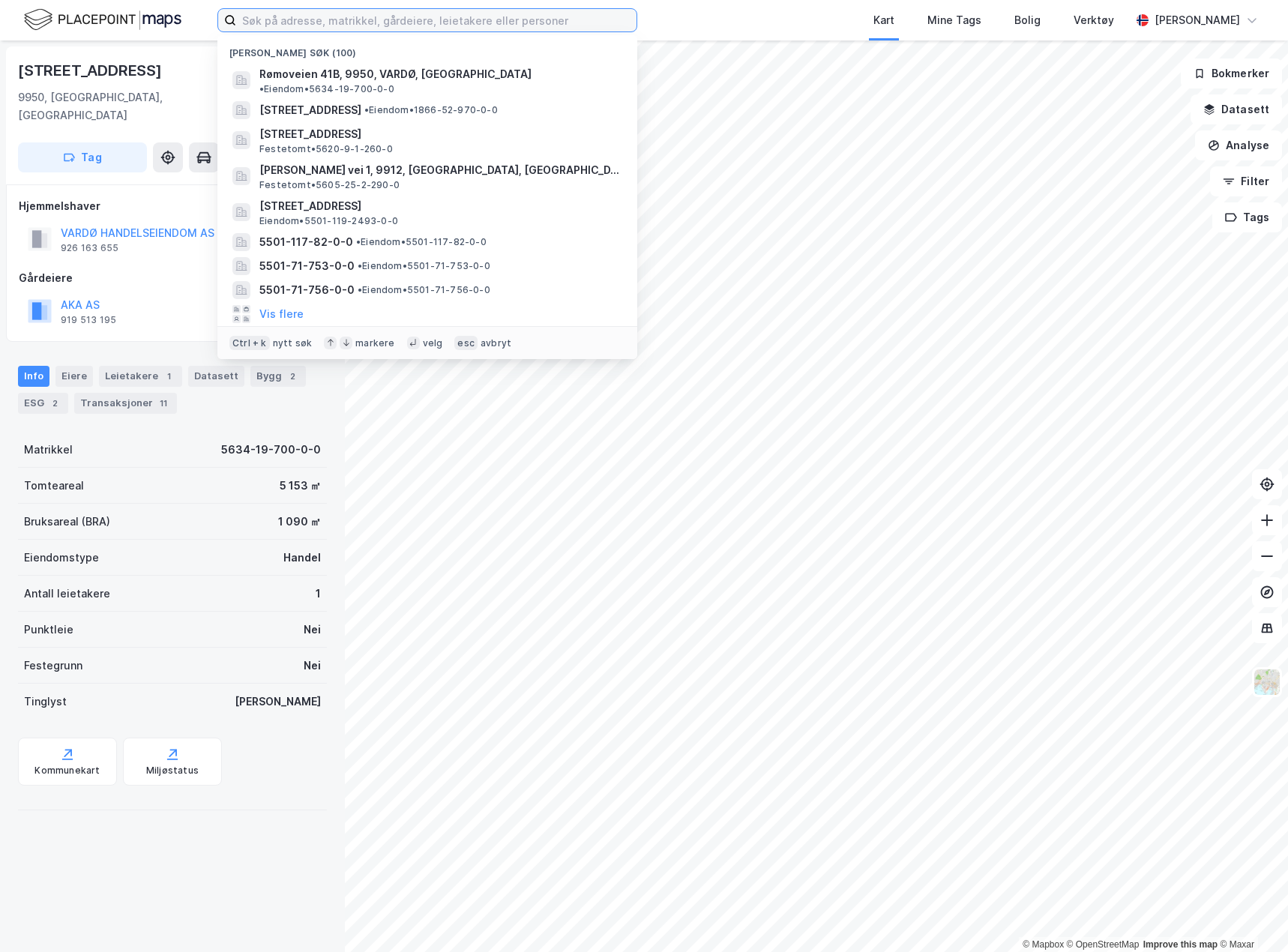
click at [358, 25] on input at bounding box center [436, 20] width 400 height 22
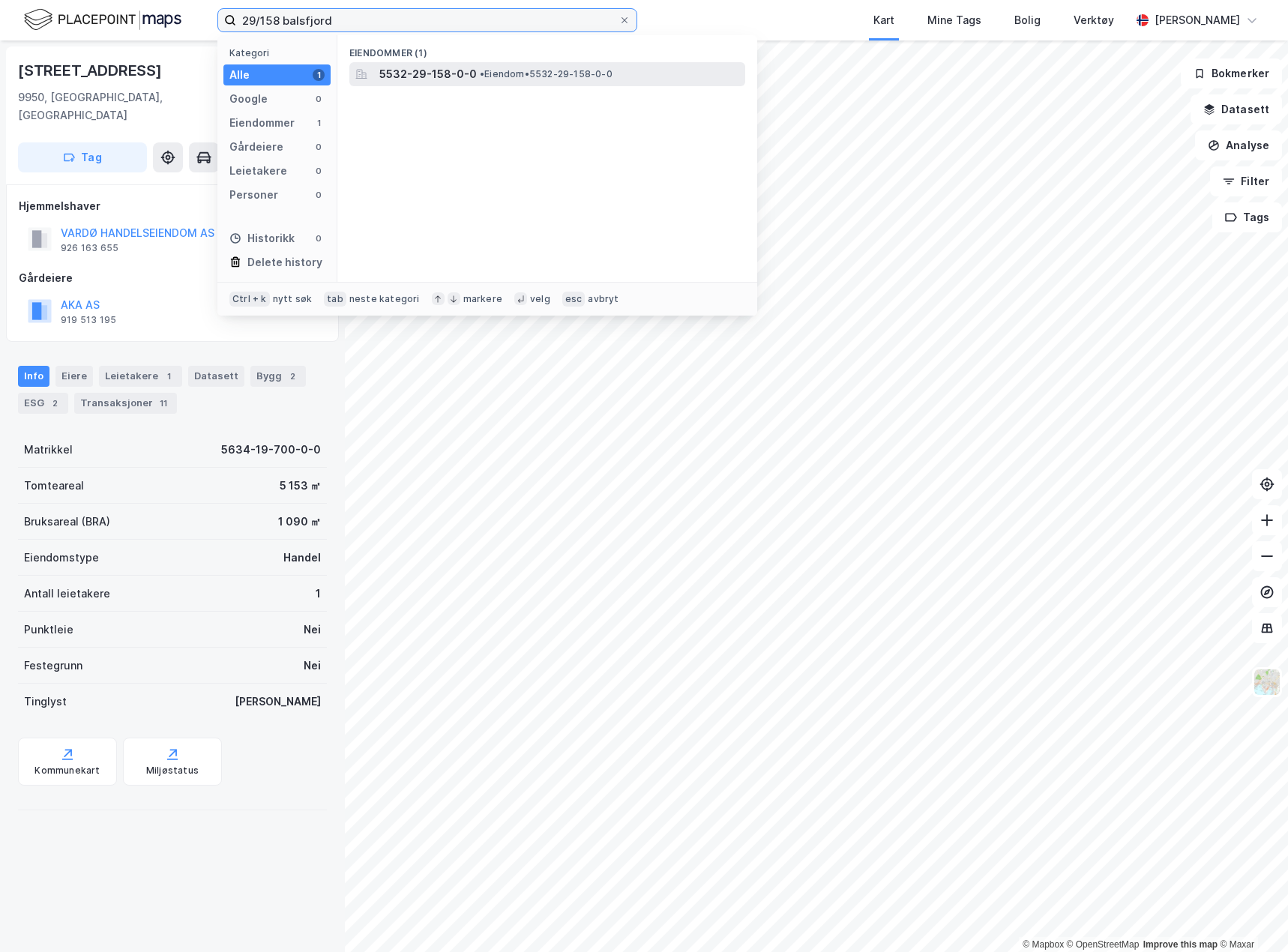
type input "29/158 balsfjord"
click at [495, 73] on span "• Eiendom • 5532-29-158-0-0" at bounding box center [546, 74] width 133 height 12
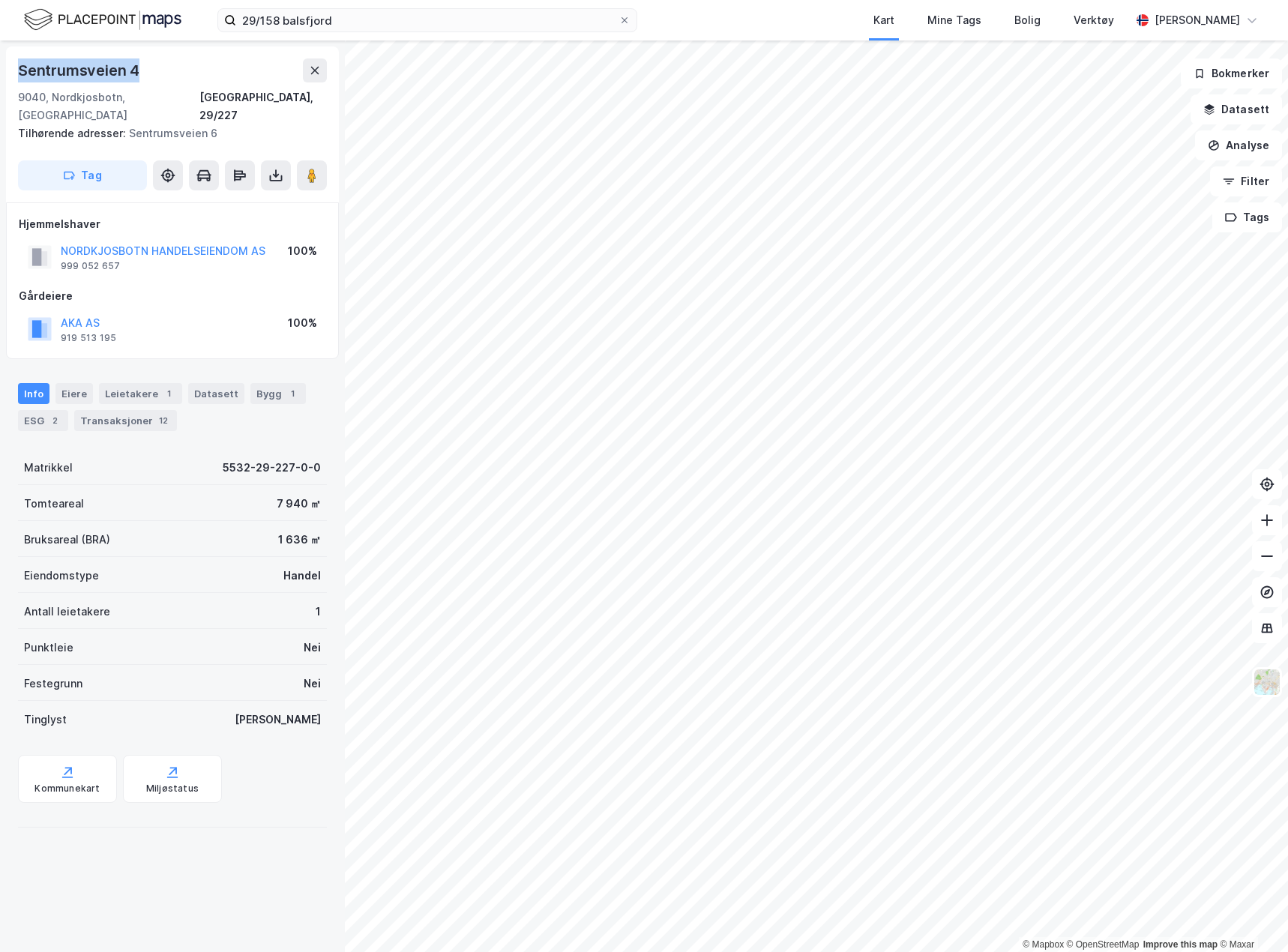
drag, startPoint x: 166, startPoint y: 65, endPoint x: 20, endPoint y: 62, distance: 146.0
click at [20, 62] on div "Sentrumsveien 4" at bounding box center [173, 71] width 309 height 24
copy div "Sentrumsveien 4"
click at [268, 165] on button at bounding box center [276, 176] width 30 height 30
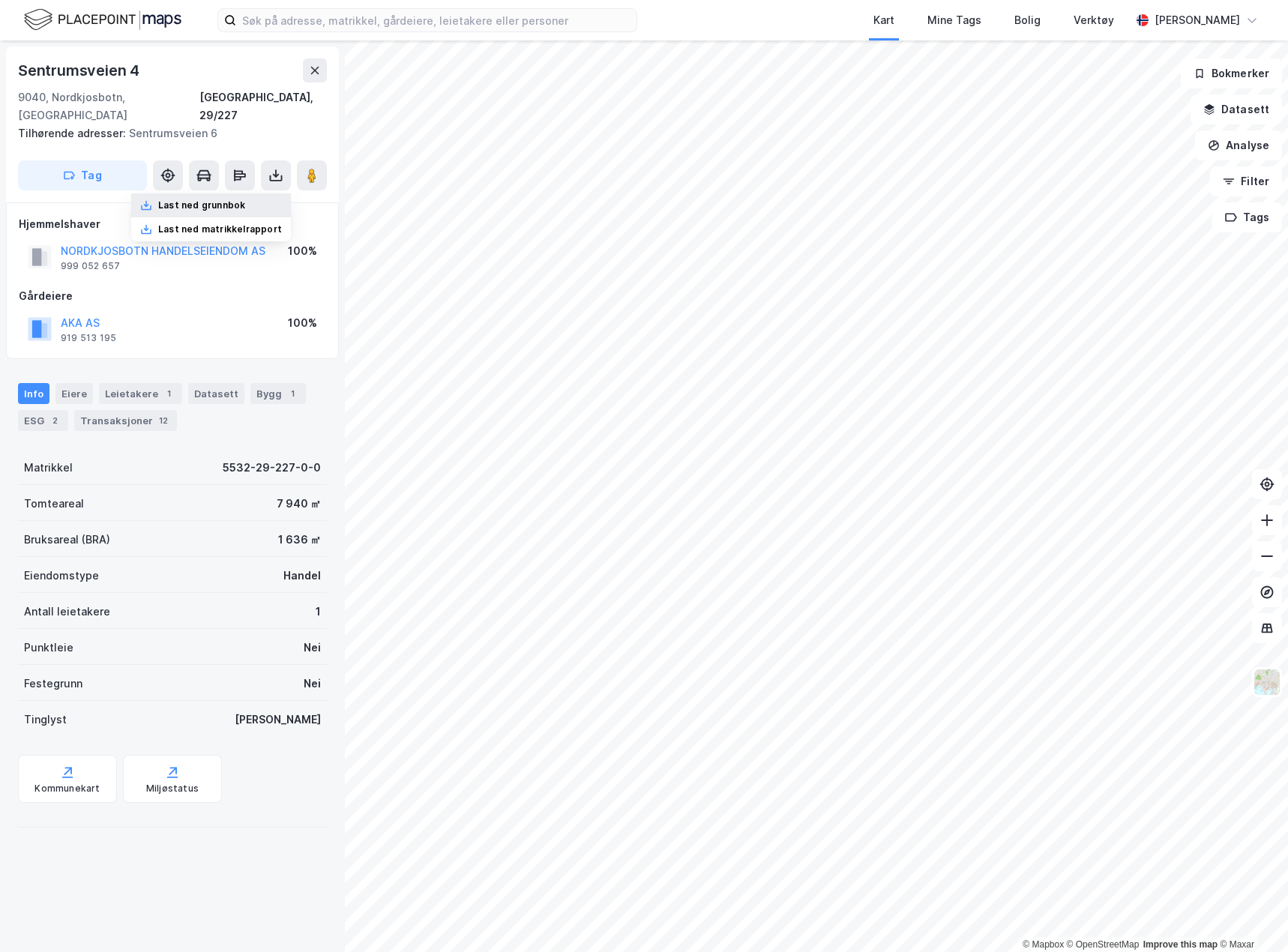
click at [243, 193] on div "Last ned grunnbok" at bounding box center [211, 205] width 160 height 24
click at [290, 30] on input at bounding box center [436, 20] width 400 height 22
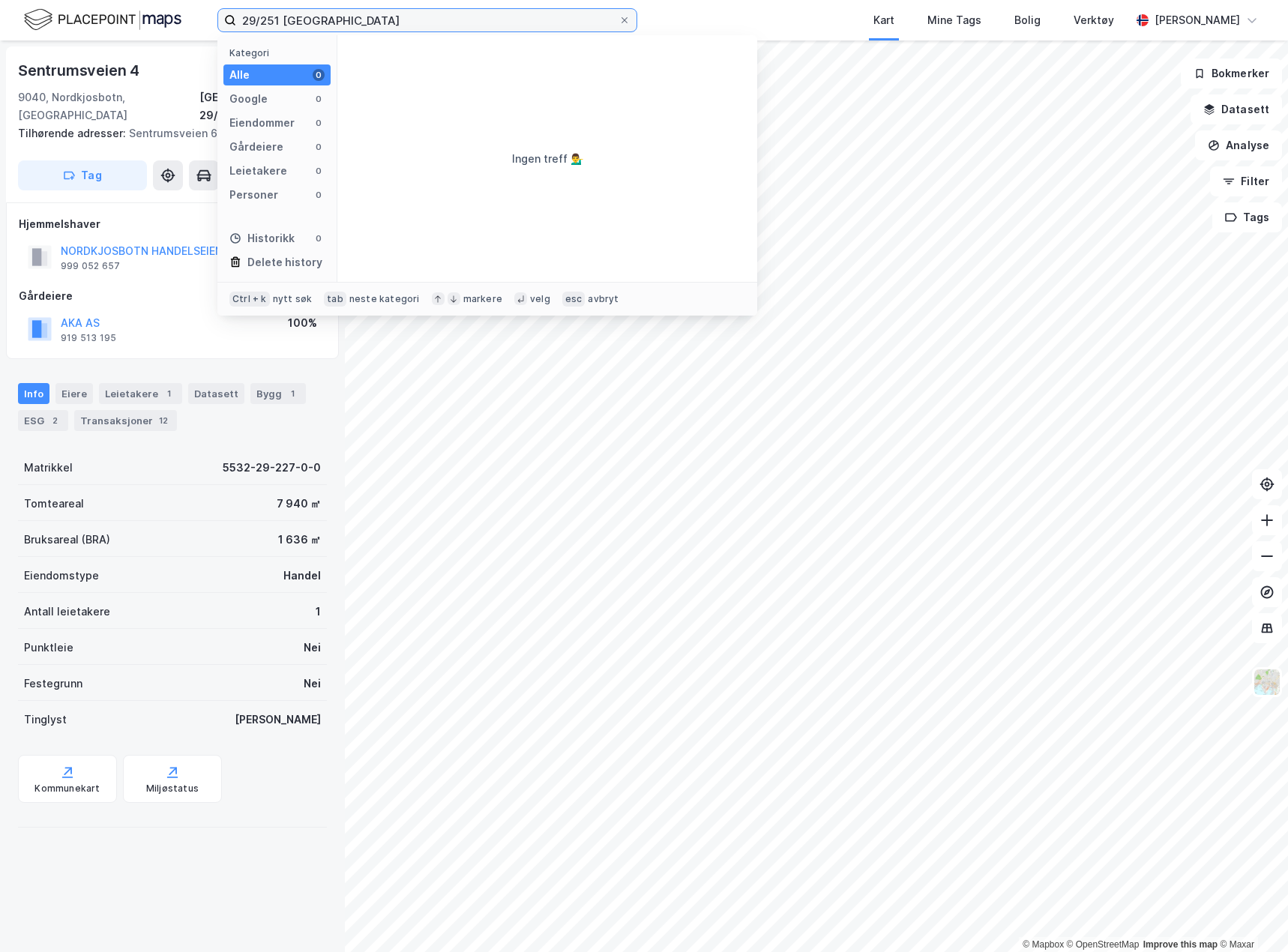
drag, startPoint x: 321, startPoint y: 22, endPoint x: 232, endPoint y: 20, distance: 89.0
click at [232, 20] on label "29/251 balsfjord" at bounding box center [427, 20] width 420 height 24
type input "29/251 balsfjord"
click at [684, 14] on div "29/251 balsfjord Kategori Alle 0 Google 0 Eiendommer 0 Gårdeiere 0 Leietakere 0…" at bounding box center [644, 20] width 1288 height 41
